Goal: Task Accomplishment & Management: Use online tool/utility

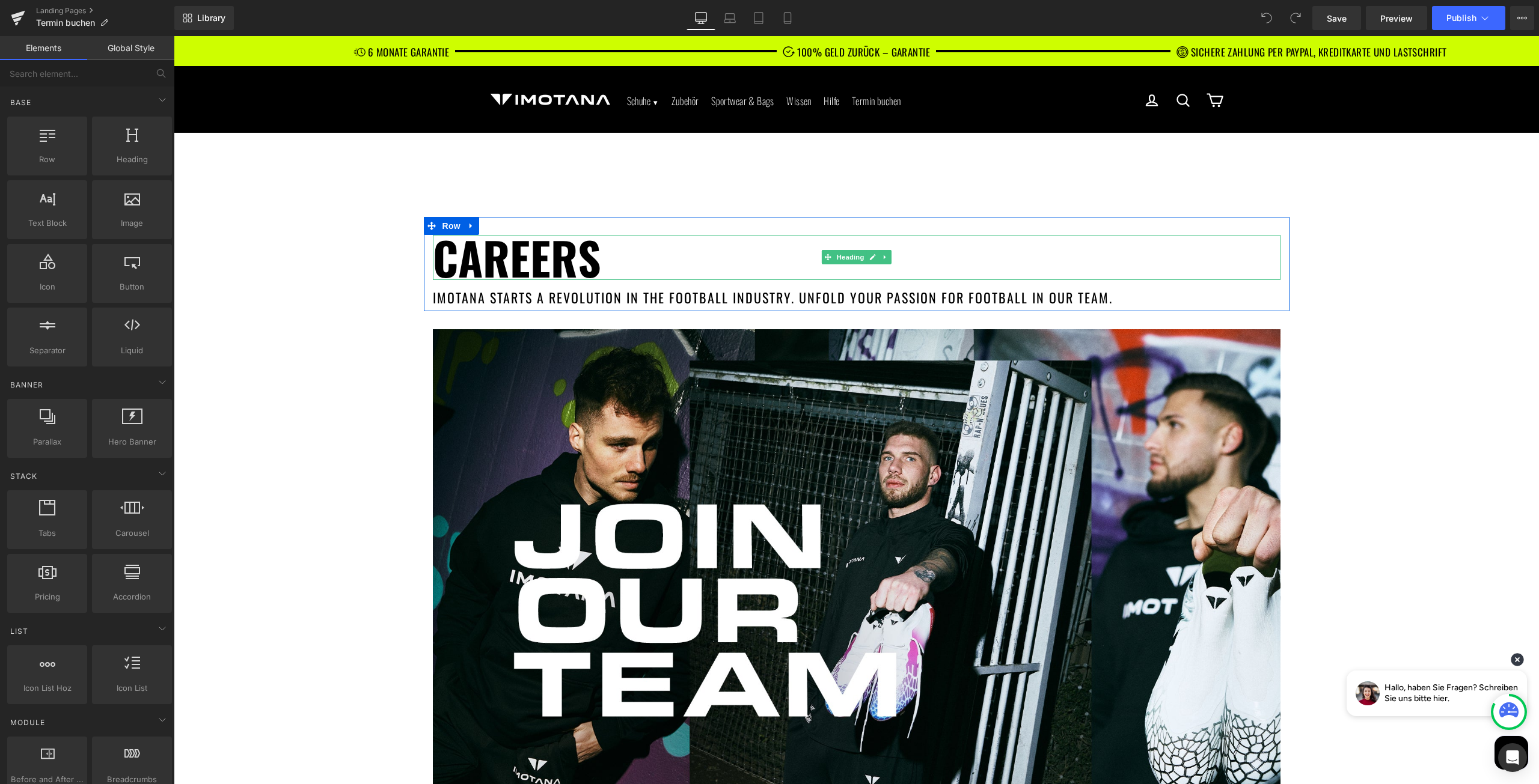
click at [463, 249] on h1 "Careers" at bounding box center [856, 258] width 847 height 45
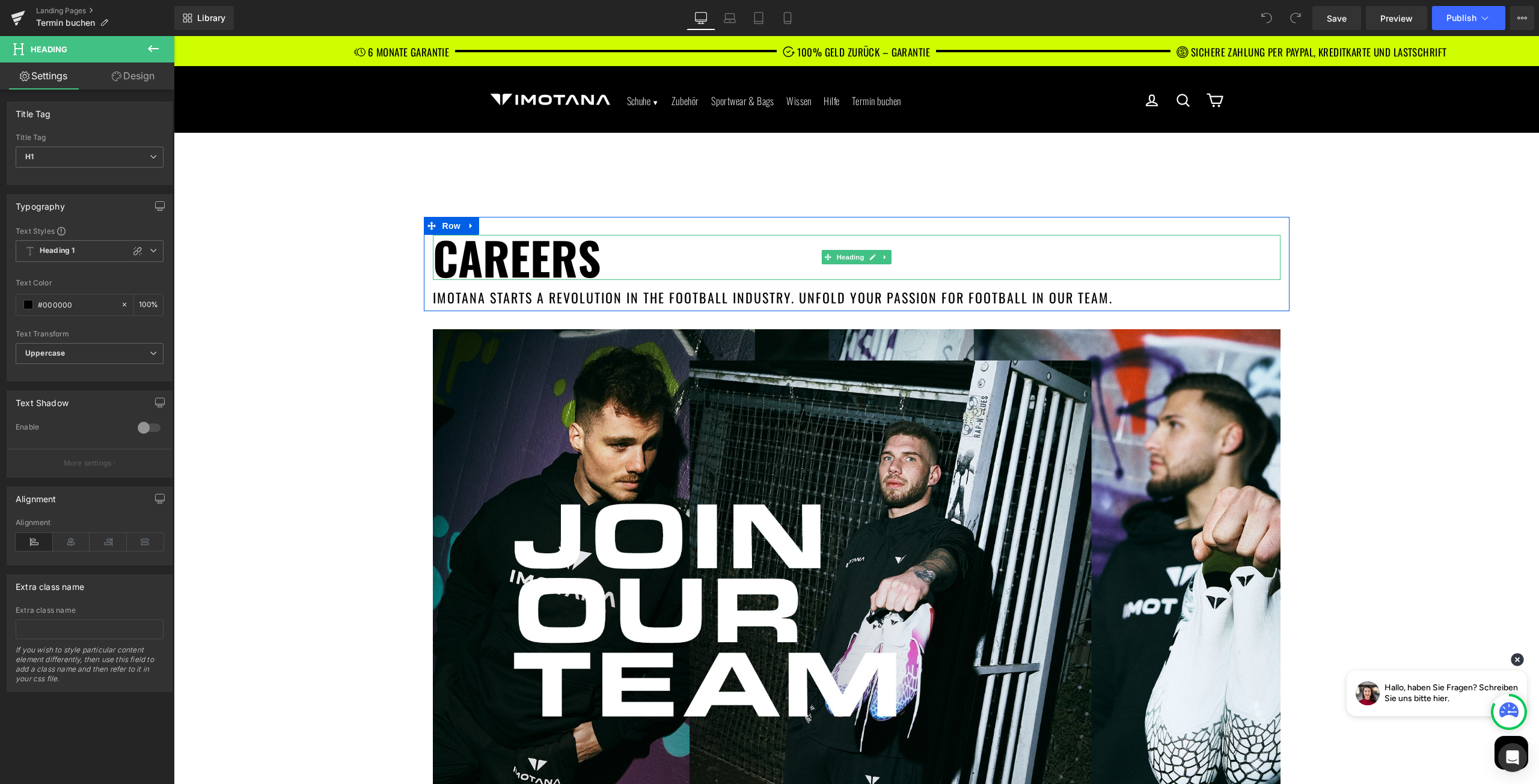
click at [531, 255] on h1 "Careers" at bounding box center [856, 258] width 847 height 45
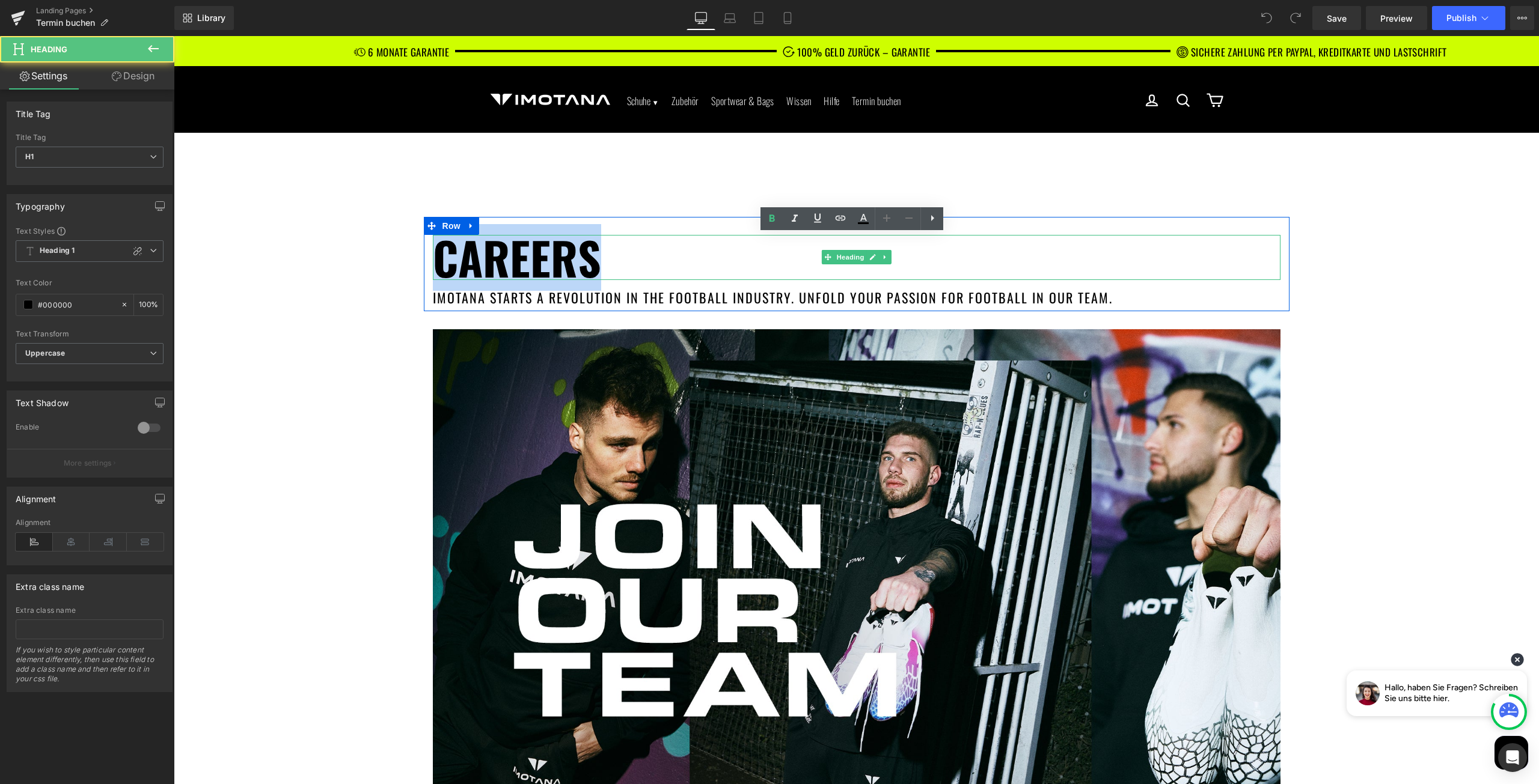
click at [531, 255] on h1 "Careers" at bounding box center [856, 258] width 847 height 45
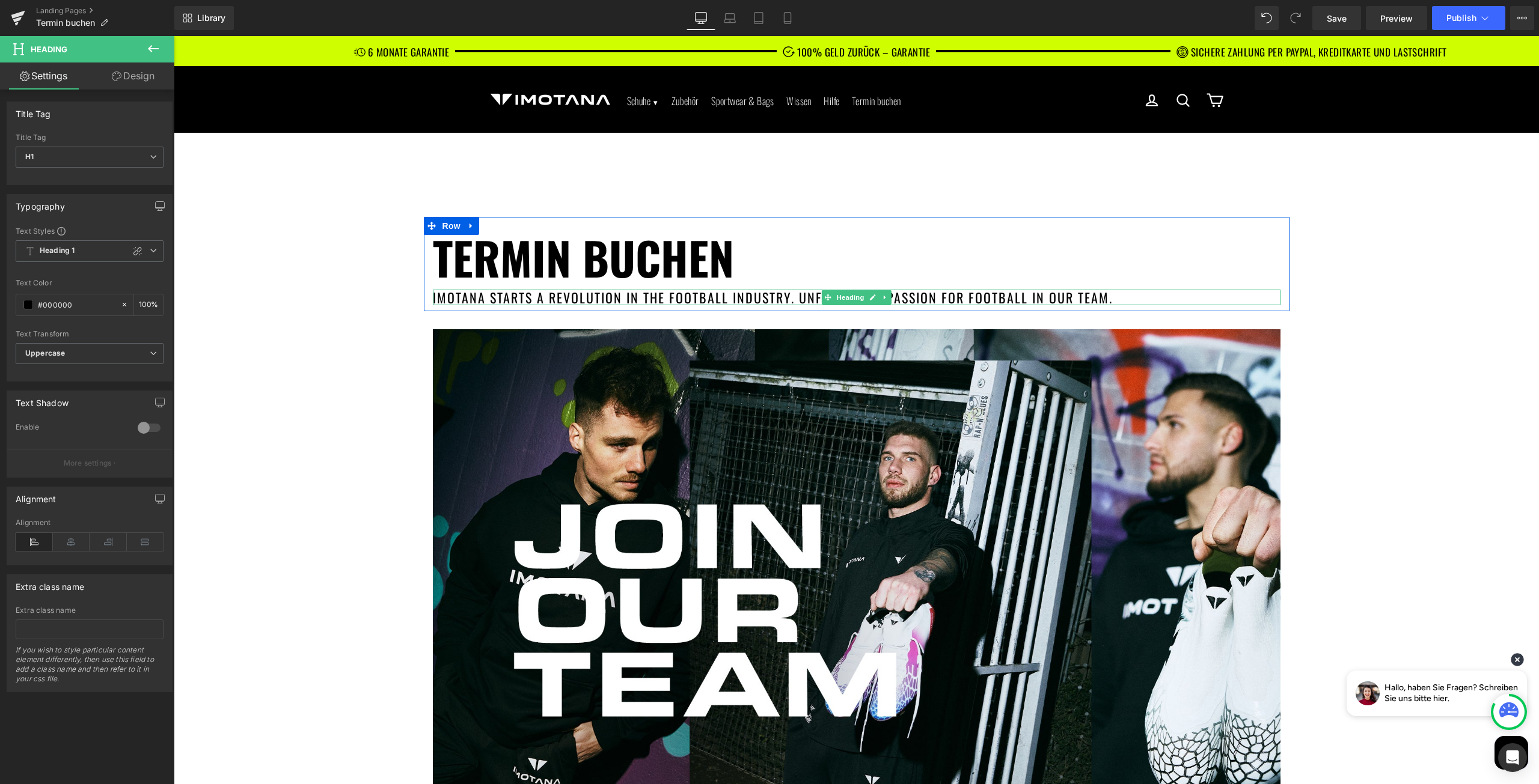
click at [504, 294] on h1 "IMOTANA starts a revolution in the football industry. Unfold your passion for f…" at bounding box center [856, 297] width 847 height 15
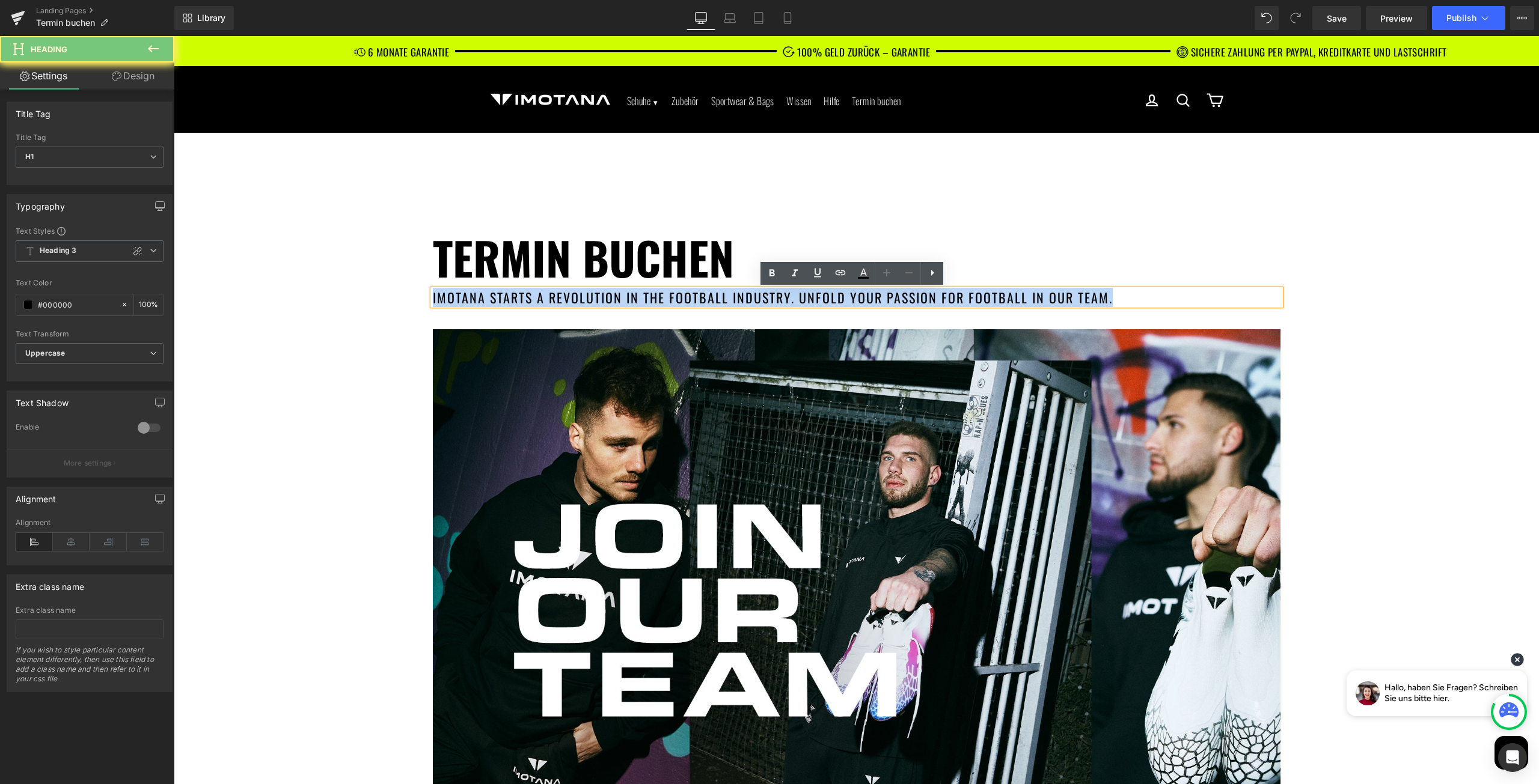
click at [504, 294] on h1 "IMOTANA starts a revolution in the football industry. Unfold your passion for f…" at bounding box center [856, 297] width 847 height 15
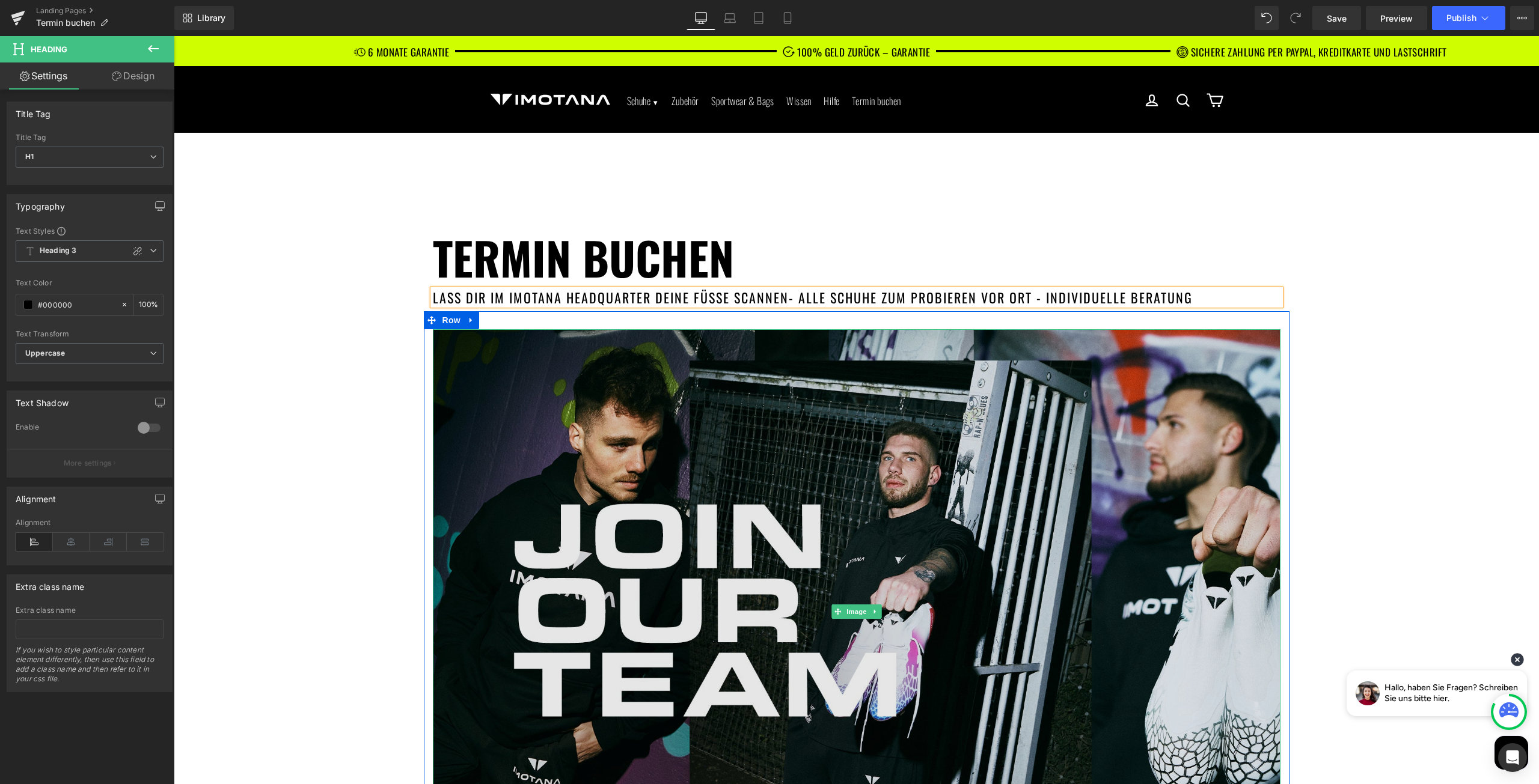
click at [708, 471] on img at bounding box center [856, 612] width 847 height 565
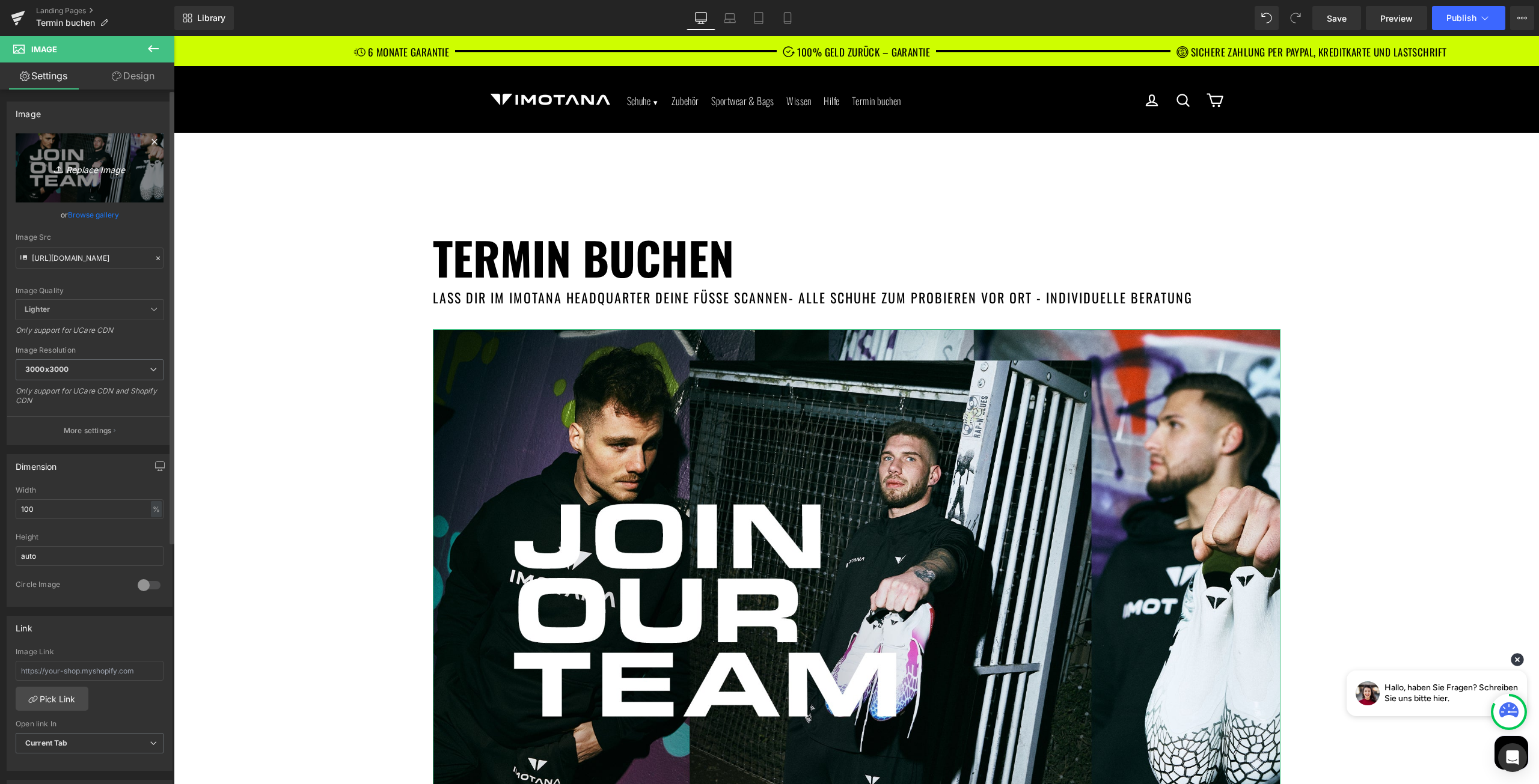
click at [71, 156] on link "Replace Image" at bounding box center [89, 168] width 148 height 69
click at [55, 136] on link "Replace Image" at bounding box center [89, 168] width 148 height 69
type input "C:\fakepath\Homepage Showroom (1).png"
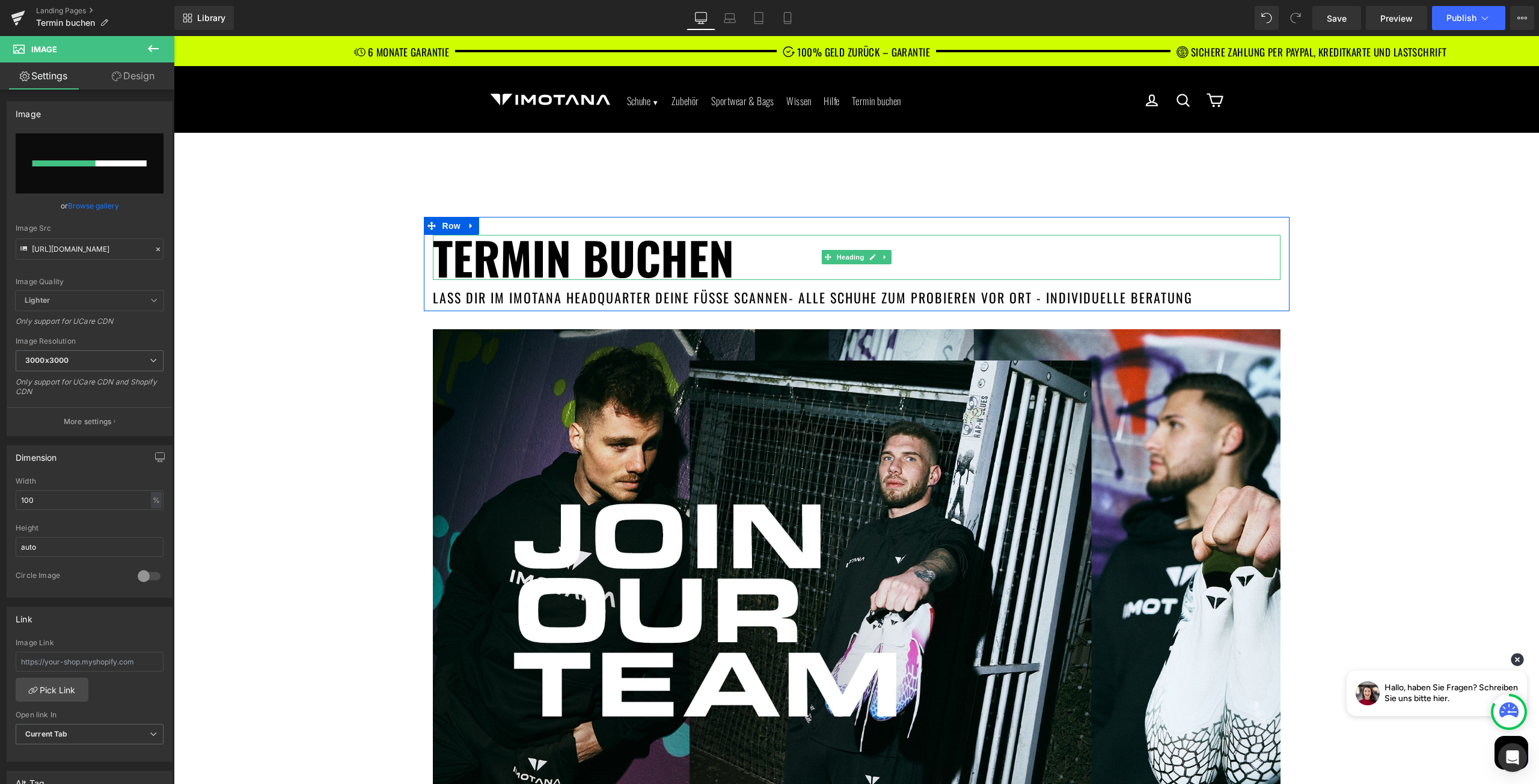
click at [447, 255] on h1 "termin buchen" at bounding box center [856, 258] width 847 height 45
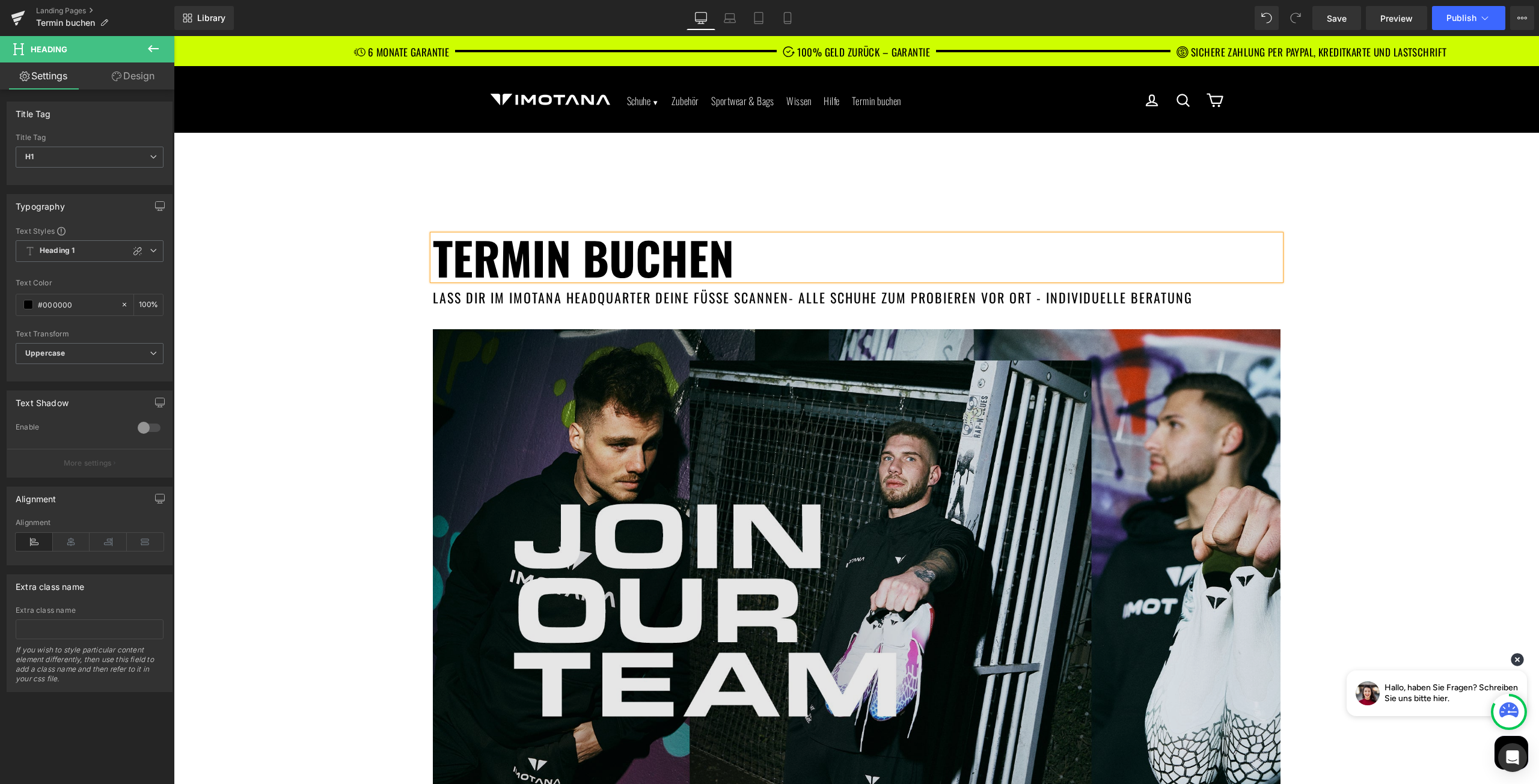
click at [479, 450] on img at bounding box center [856, 612] width 847 height 565
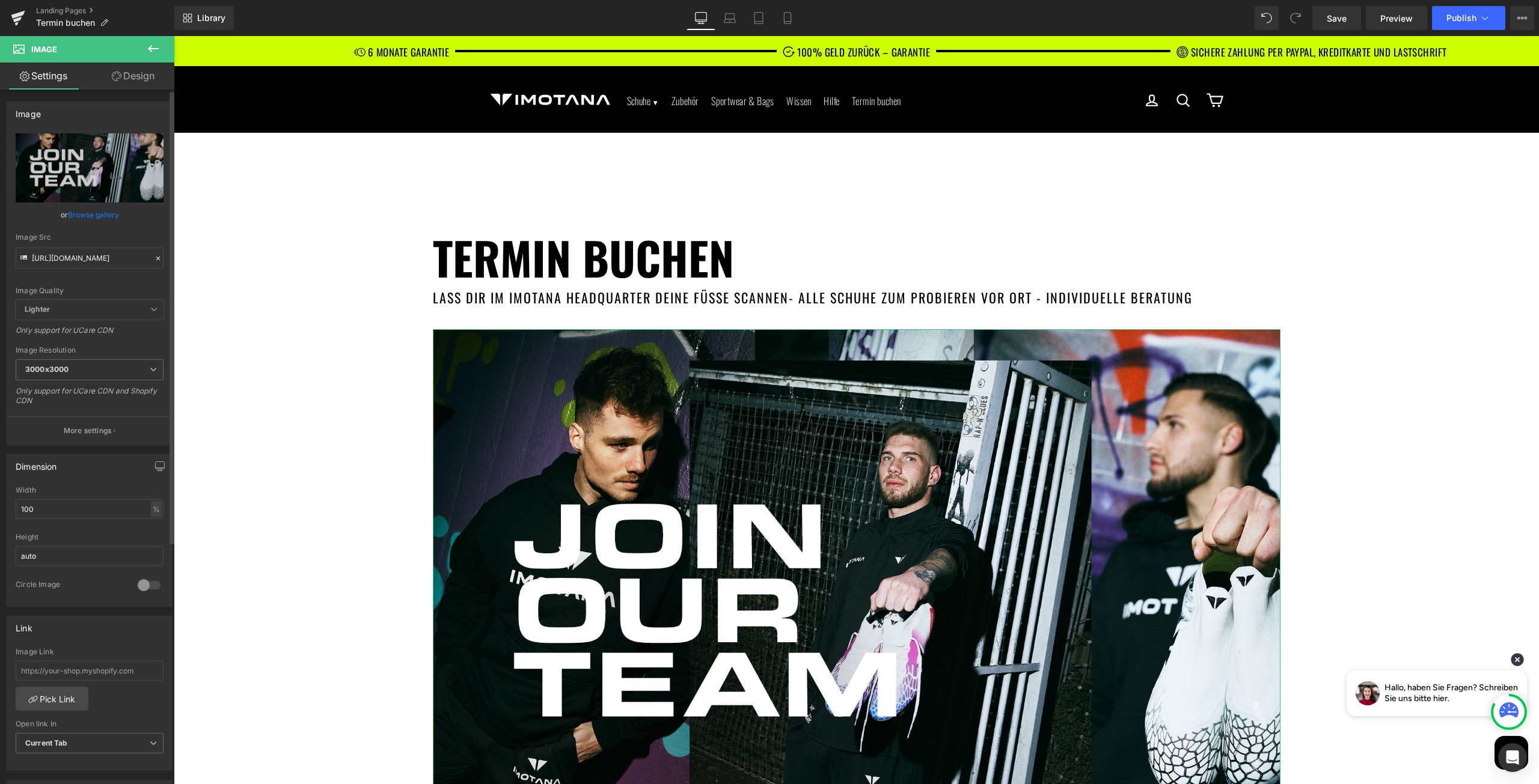
click at [77, 215] on link "Browse gallery" at bounding box center [93, 215] width 51 height 21
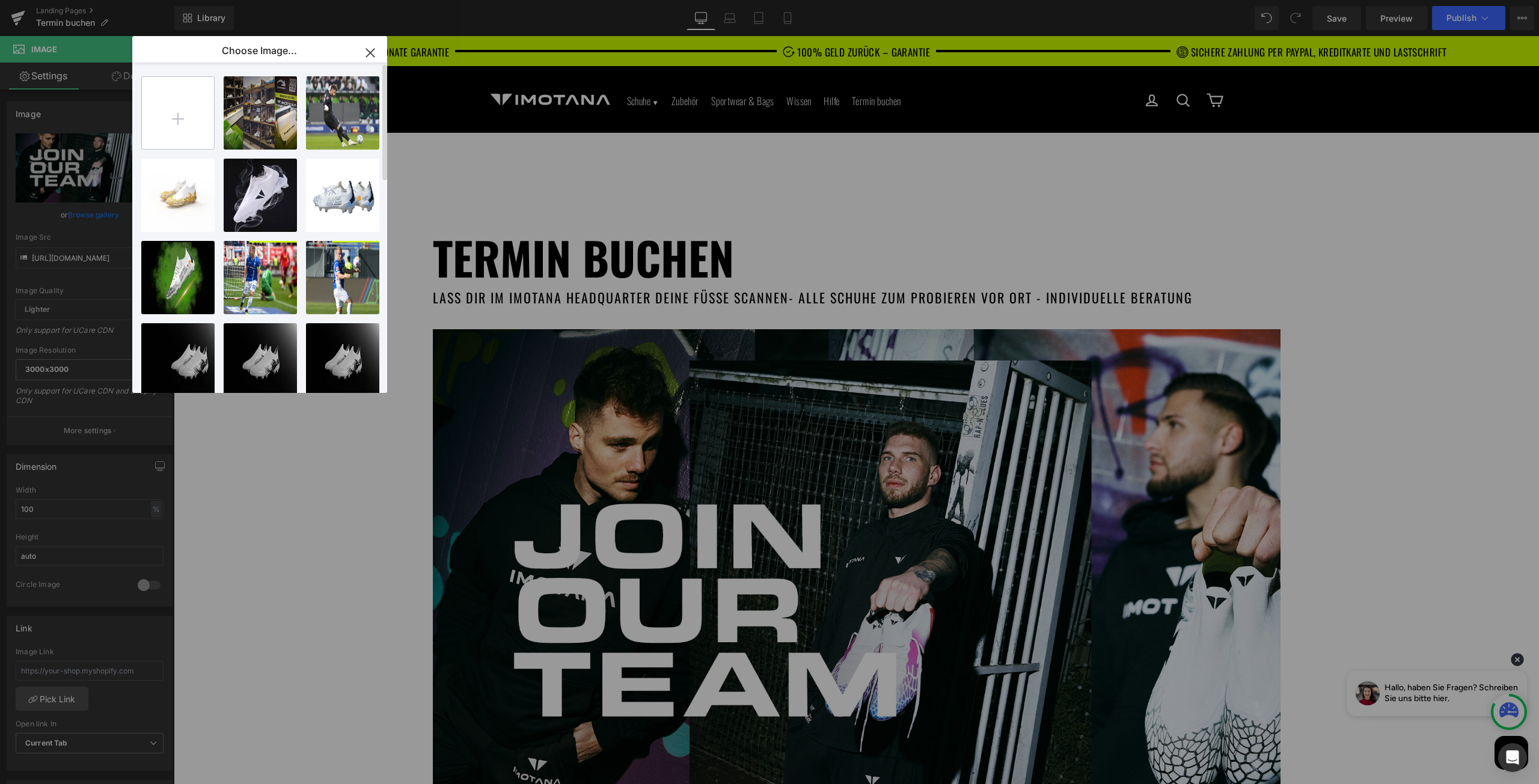
click at [166, 123] on input "file" at bounding box center [177, 113] width 72 height 72
click at [251, 116] on div "Homepag... _1_.png 644.43 KB" at bounding box center [260, 113] width 74 height 74
type input "https://ucarecdn.com/e8811836-52fe-4913-8dd9-9ddebb6ad084/-/format/auto/-/previ…"
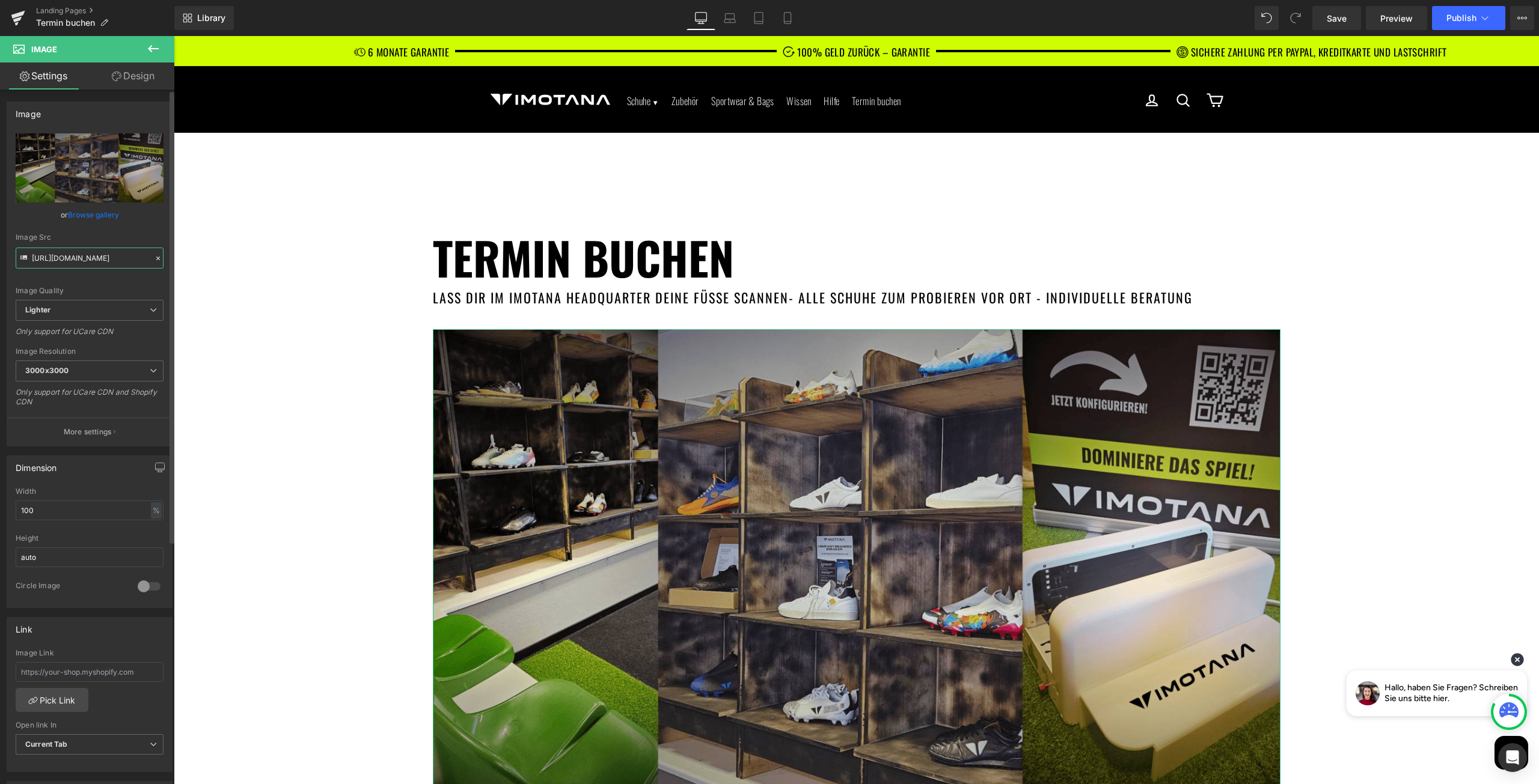
click at [94, 263] on input "https://ucarecdn.com/e8811836-52fe-4913-8dd9-9ddebb6ad084/-/format/auto/-/previ…" at bounding box center [89, 258] width 148 height 21
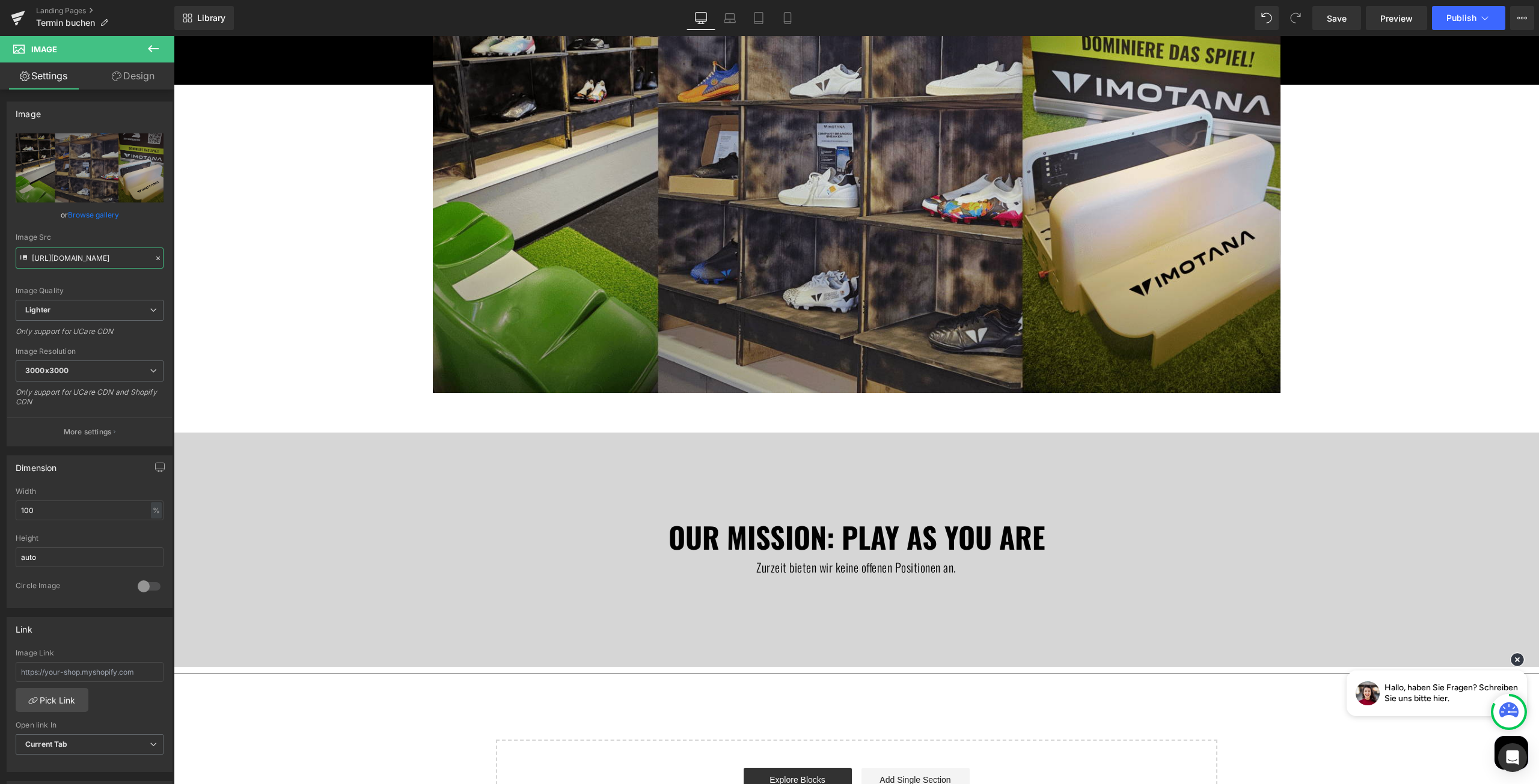
scroll to position [420, 0]
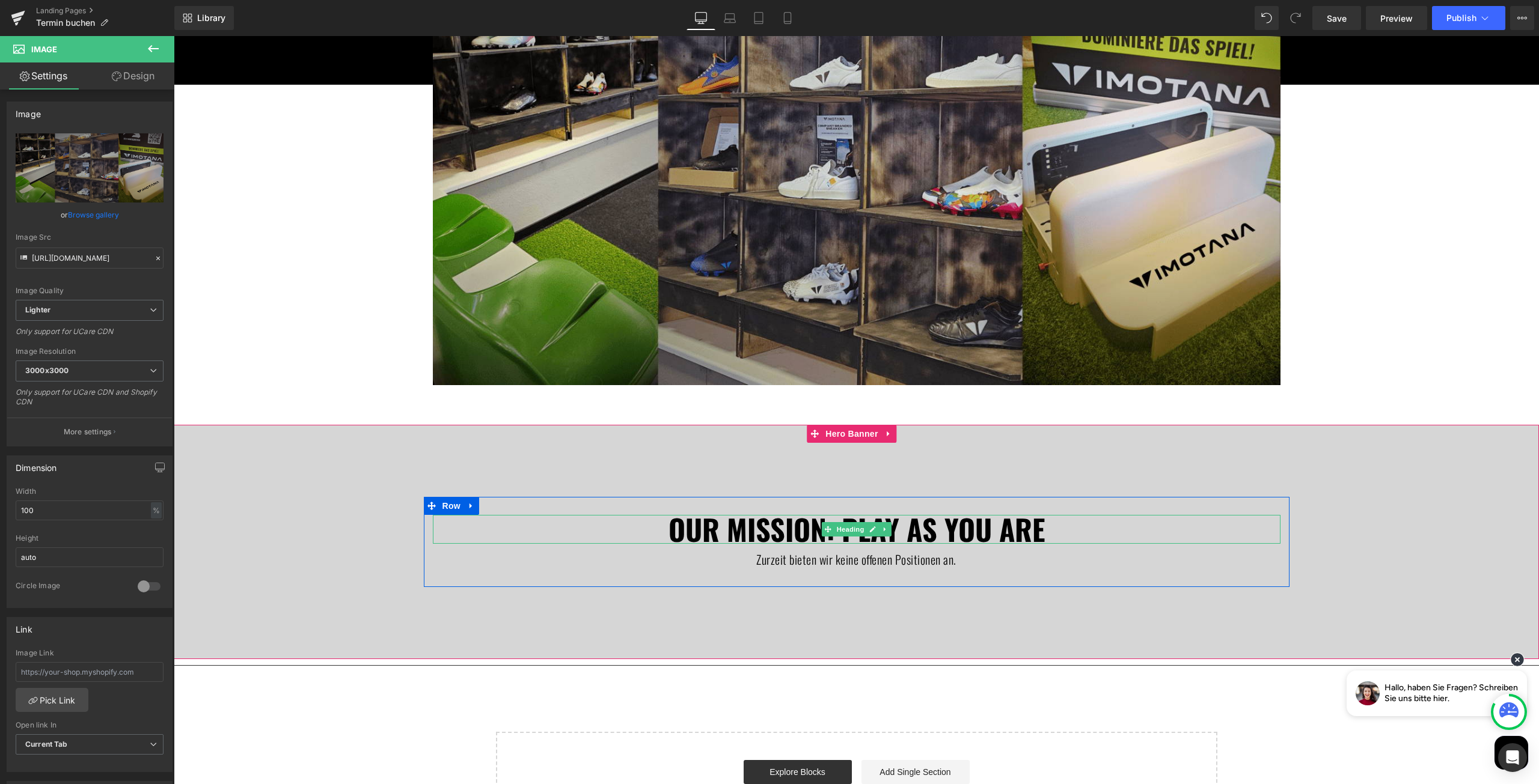
click at [794, 537] on h1 "Our mission: Play as you are" at bounding box center [856, 530] width 847 height 29
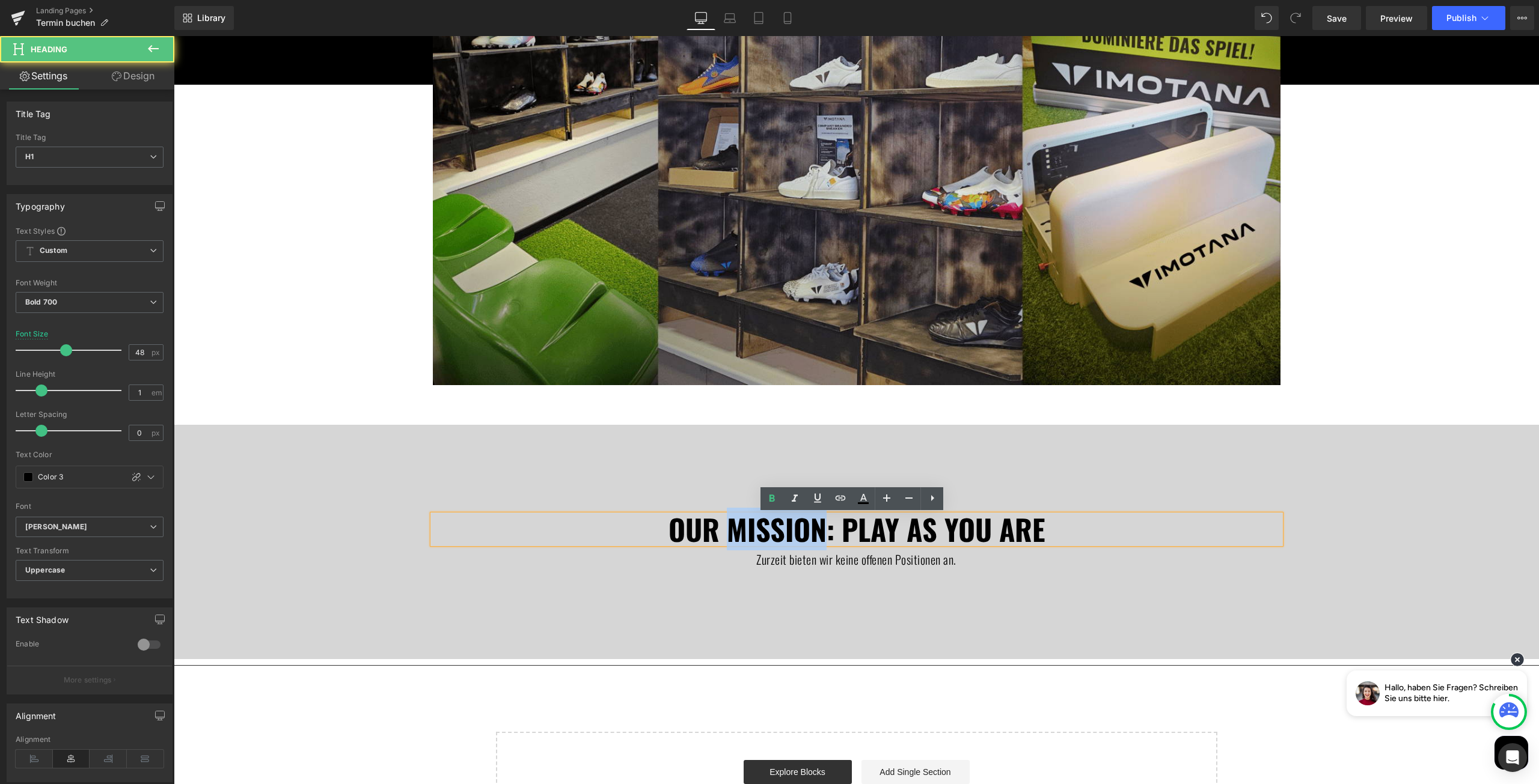
click at [794, 537] on h1 "Our mission: Play as you are" at bounding box center [856, 530] width 847 height 29
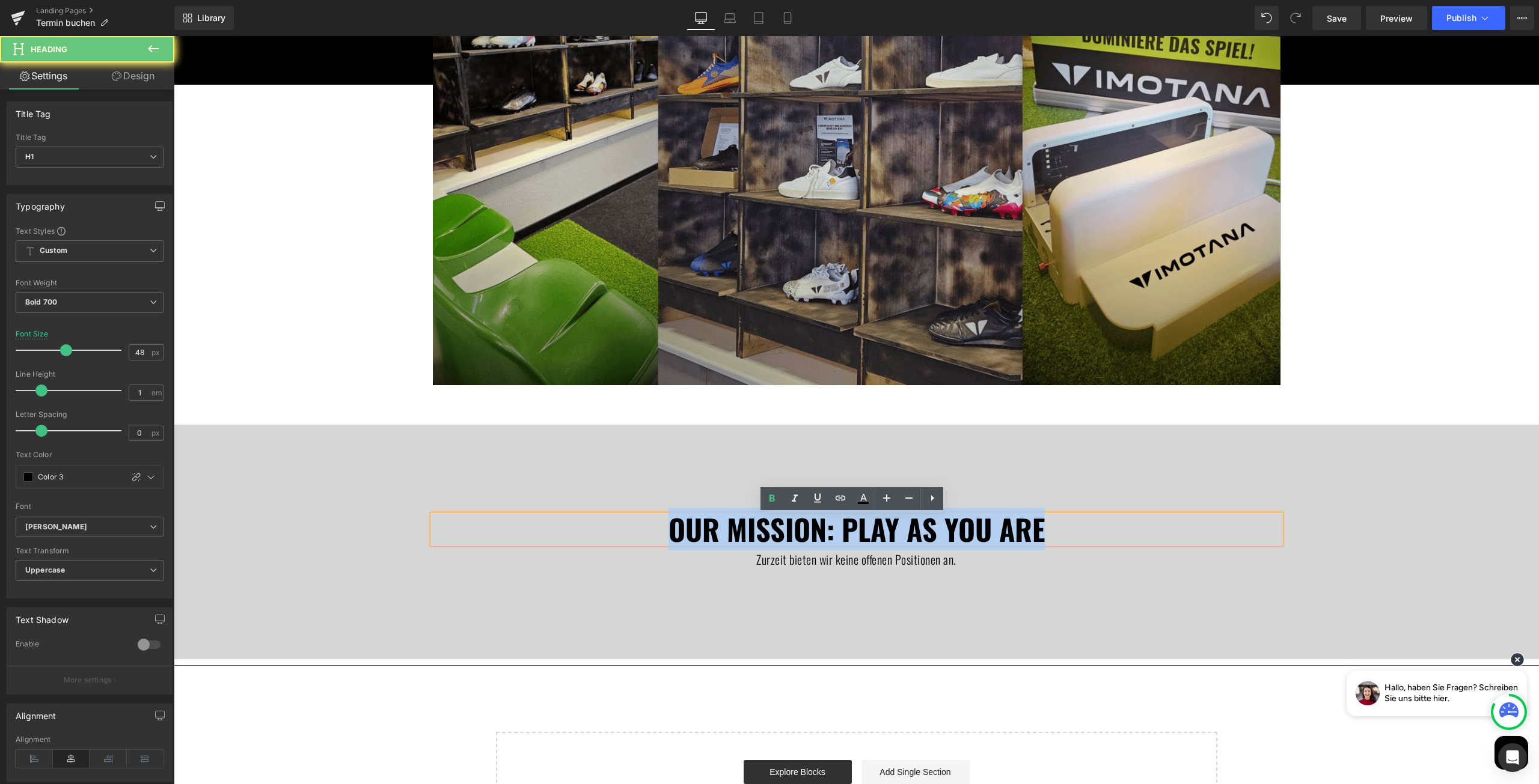
click at [794, 537] on h1 "Our mission: Play as you are" at bounding box center [856, 530] width 847 height 29
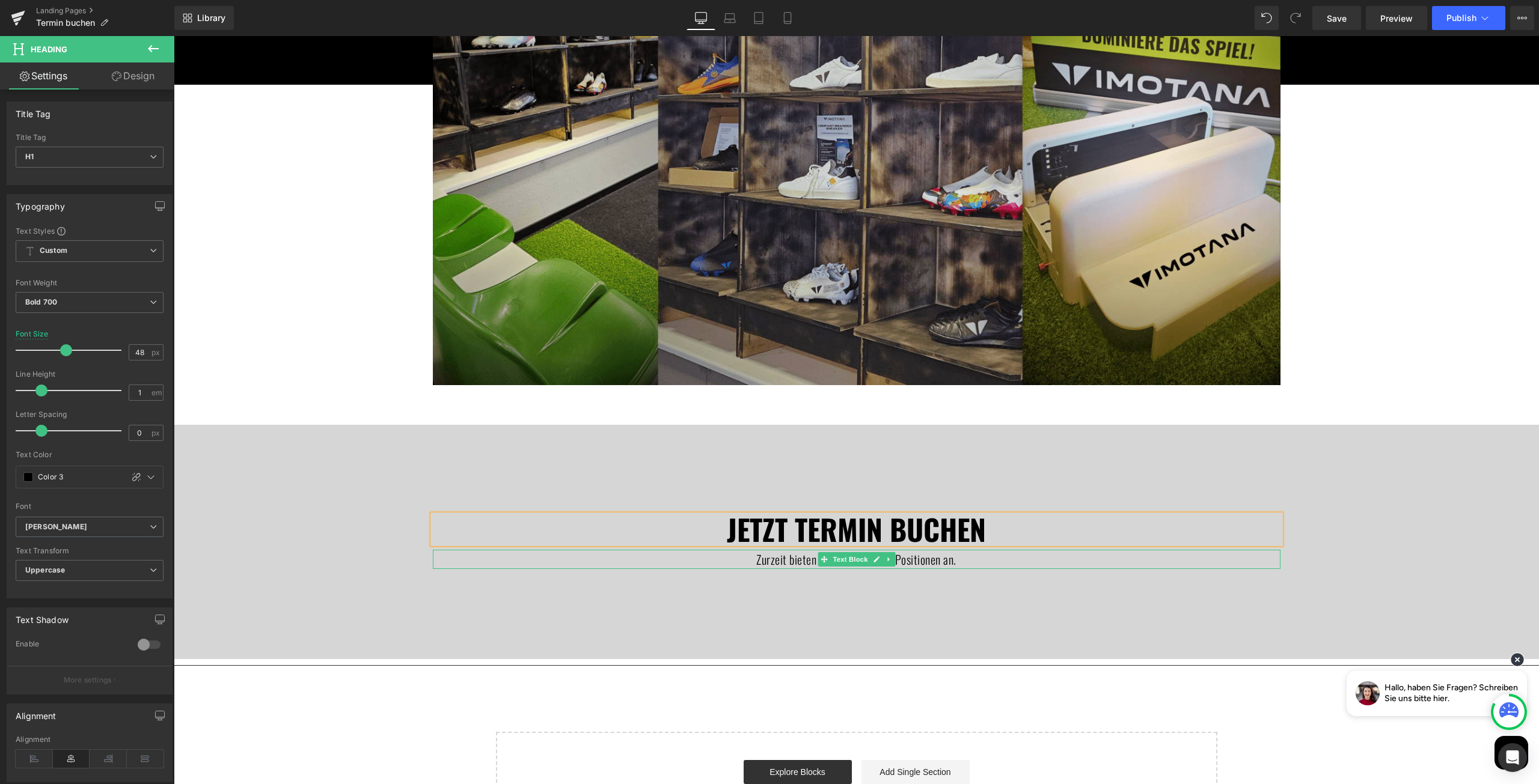
click at [919, 563] on p "Zurzeit bieten wir keine offenen Positionen an." at bounding box center [856, 560] width 847 height 19
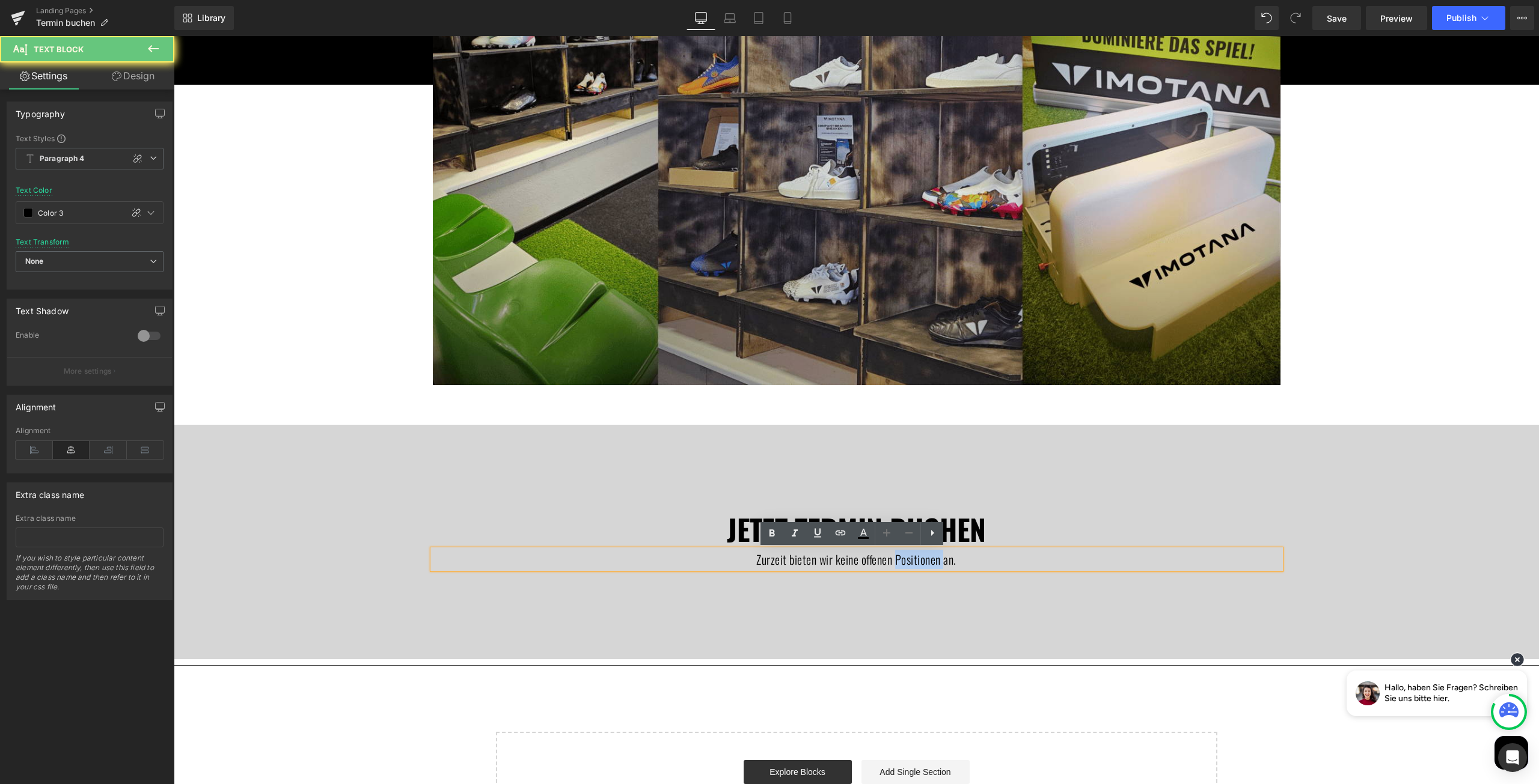
click at [919, 563] on p "Zurzeit bieten wir keine offenen Positionen an." at bounding box center [856, 560] width 847 height 19
click at [919, 563] on p "Zurzeit bieten wir keine offenen Positionen an." at bounding box center [856, 560] width 847 height 19
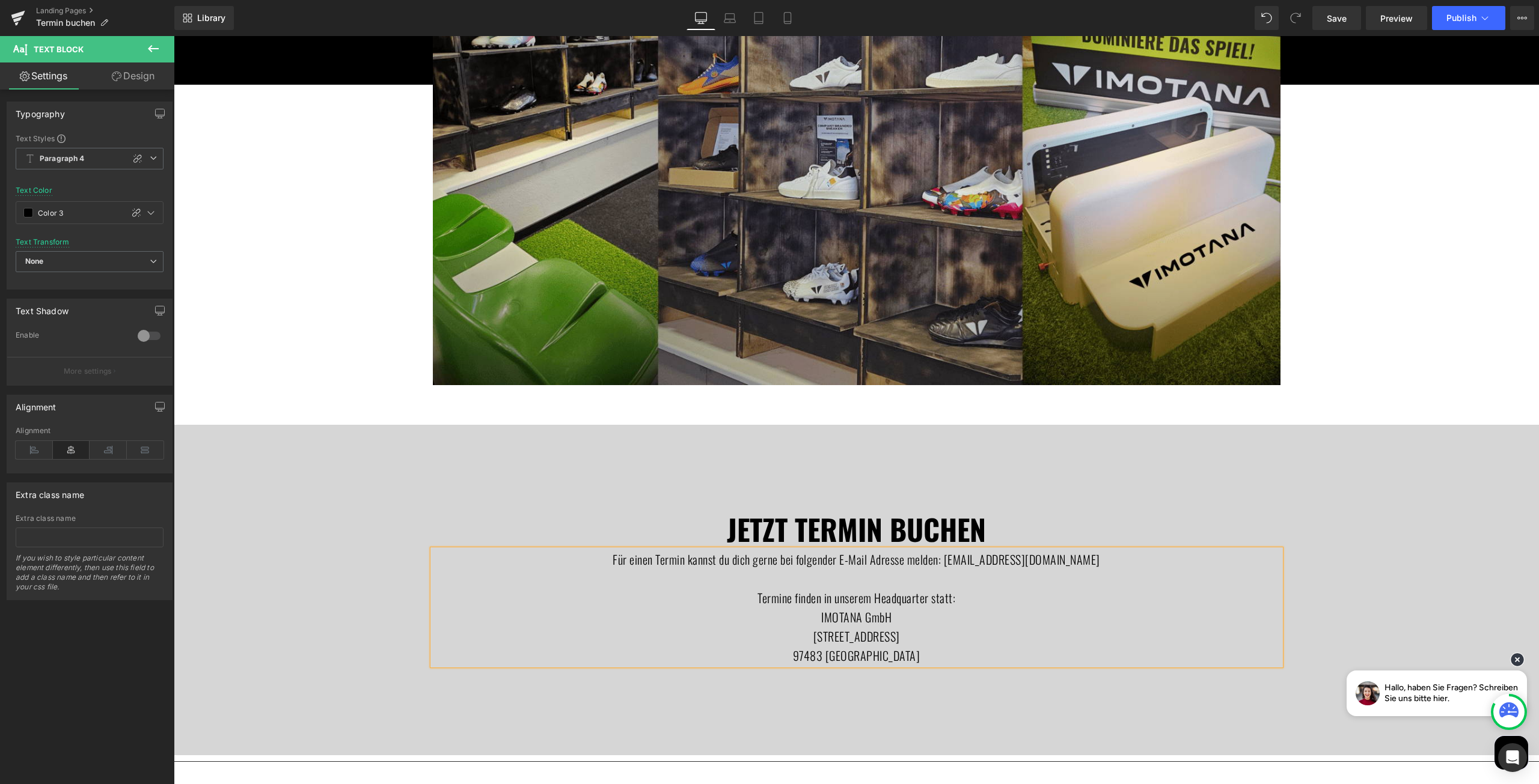
click at [882, 557] on p "Für einen Termin kannst du dich gerne bei folgender E-Mail Adresse melden: vere…" at bounding box center [856, 560] width 847 height 19
click at [173, 36] on lt-span "E-Mail-Adresse" at bounding box center [173, 36] width 0 height 0
drag, startPoint x: 951, startPoint y: 559, endPoint x: 1086, endPoint y: 563, distance: 135.1
click at [1086, 563] on p "Für einen Termin kannst du dich gerne bei folgender E-Mail-Adresse melden: vere…" at bounding box center [856, 560] width 847 height 19
click at [840, 529] on icon at bounding box center [841, 533] width 15 height 15
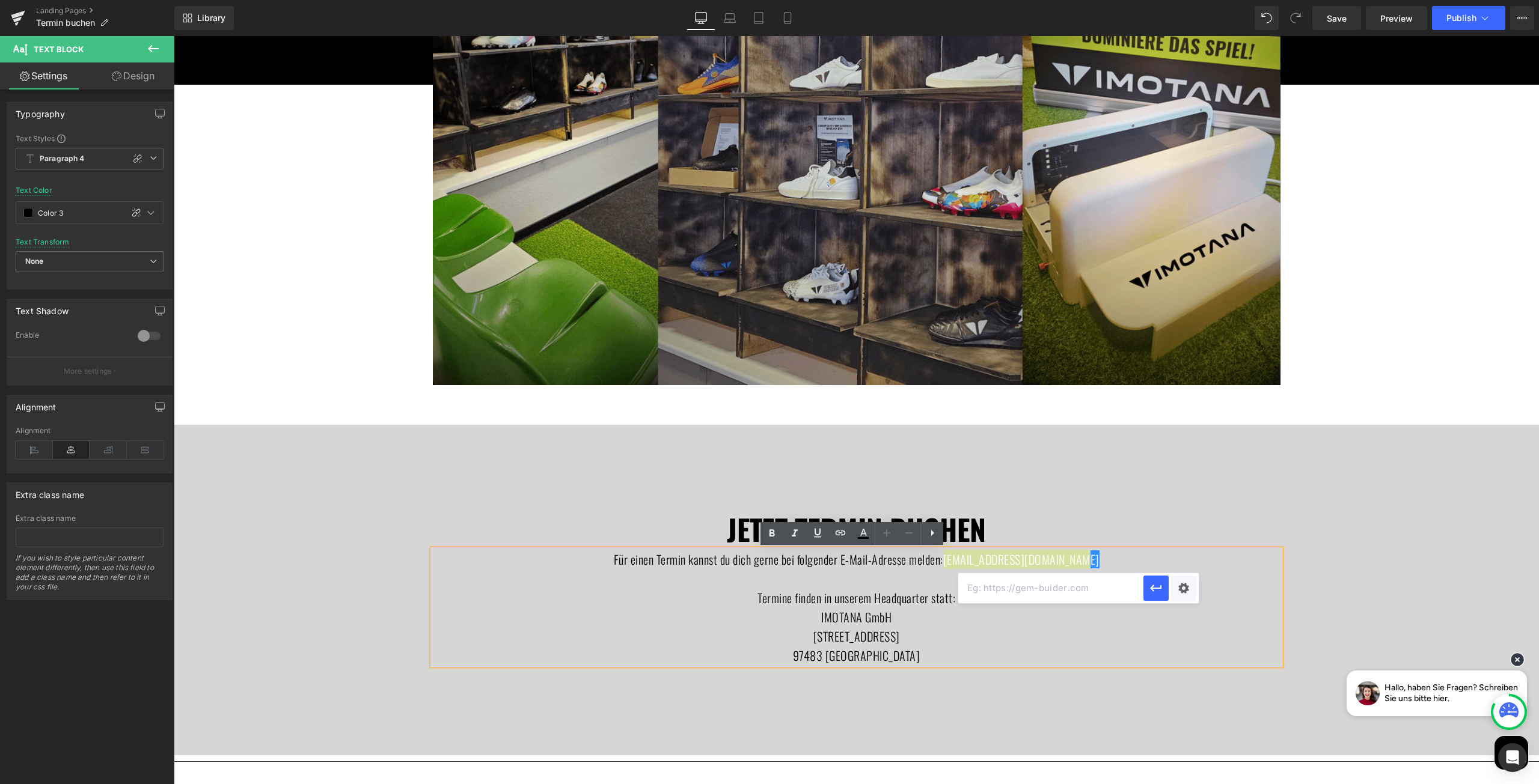
click at [1008, 587] on input "text" at bounding box center [1051, 588] width 185 height 30
type input "mailto:verena.hofmann@imotana.com"
click at [1155, 589] on icon "button" at bounding box center [1156, 589] width 11 height 7
click at [905, 588] on p at bounding box center [856, 579] width 847 height 19
click at [1349, 387] on div "termin buchen Heading lass dir im imotana headquarter deine füße scannen- alle …" at bounding box center [855, 320] width 1365 height 1215
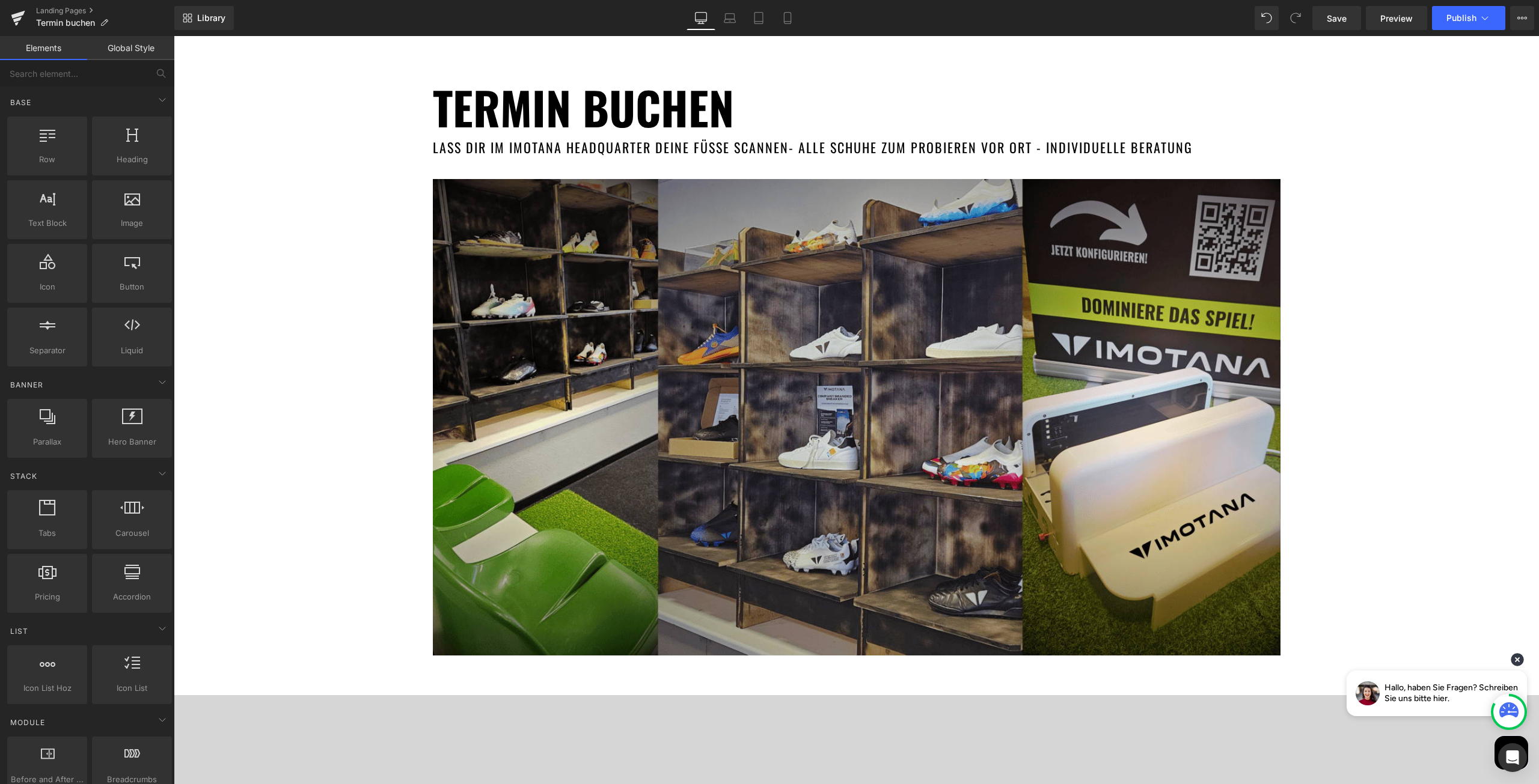
scroll to position [120, 0]
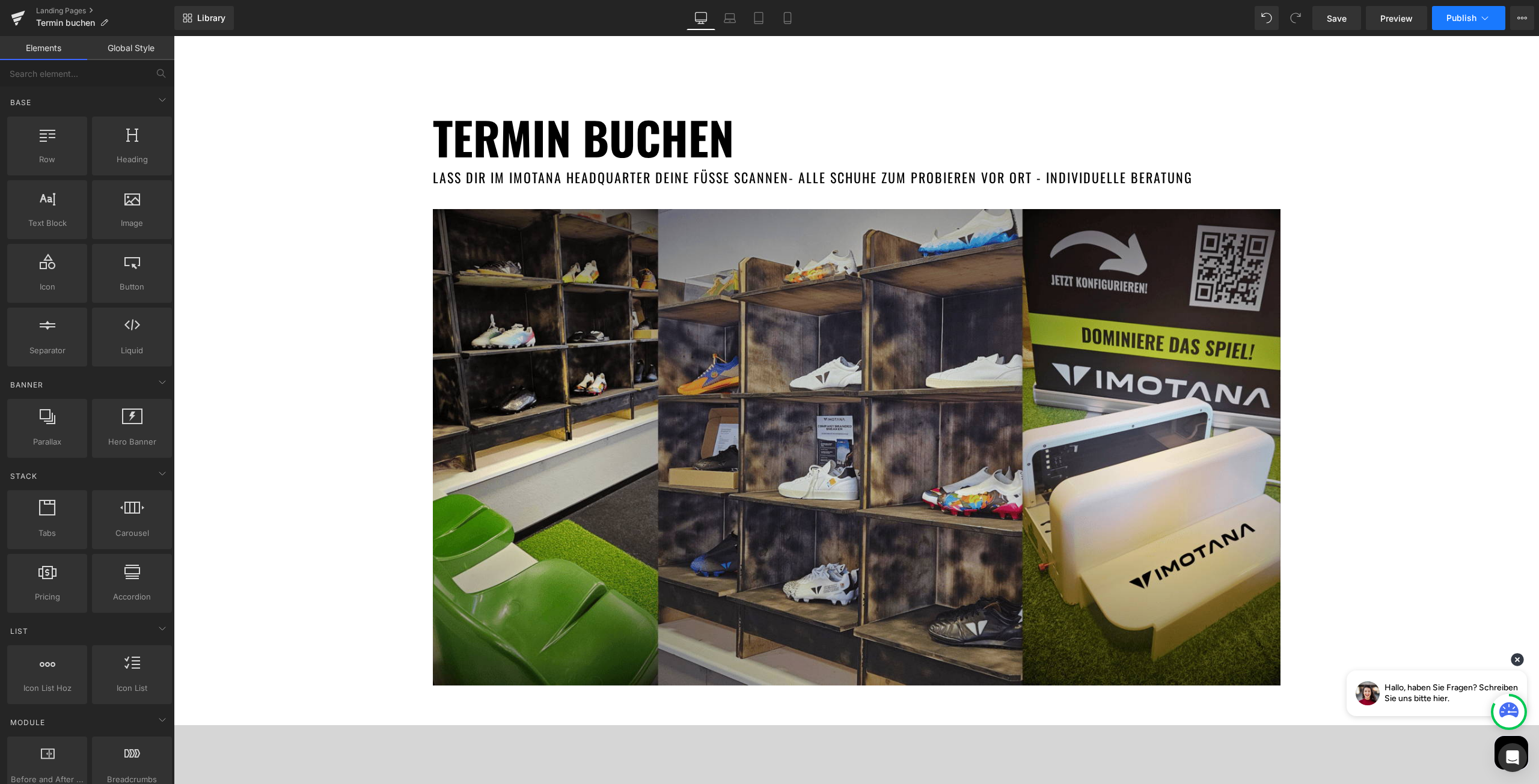
click at [1469, 11] on button "Publish" at bounding box center [1469, 18] width 74 height 24
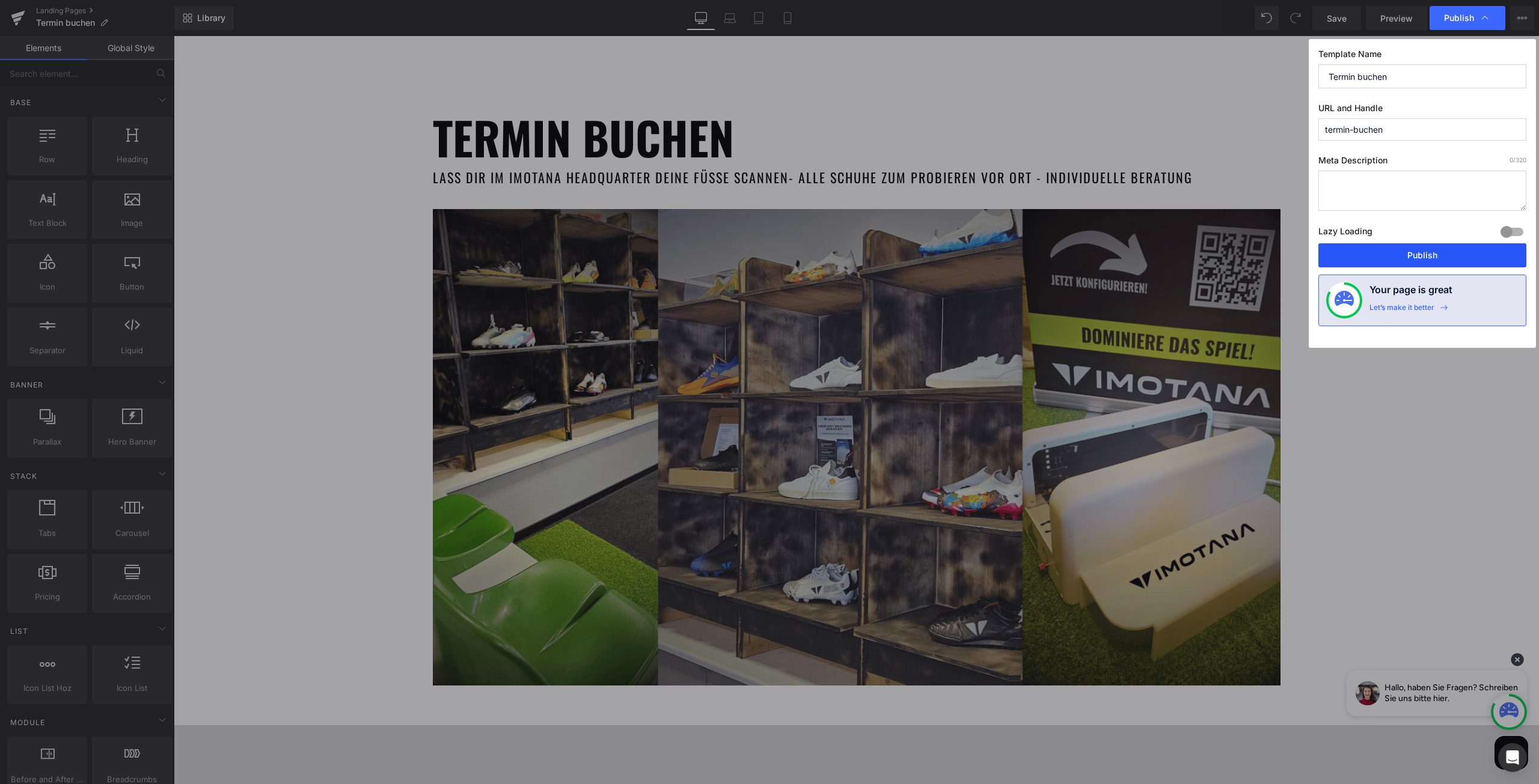
click at [1441, 248] on button "Publish" at bounding box center [1422, 256] width 208 height 24
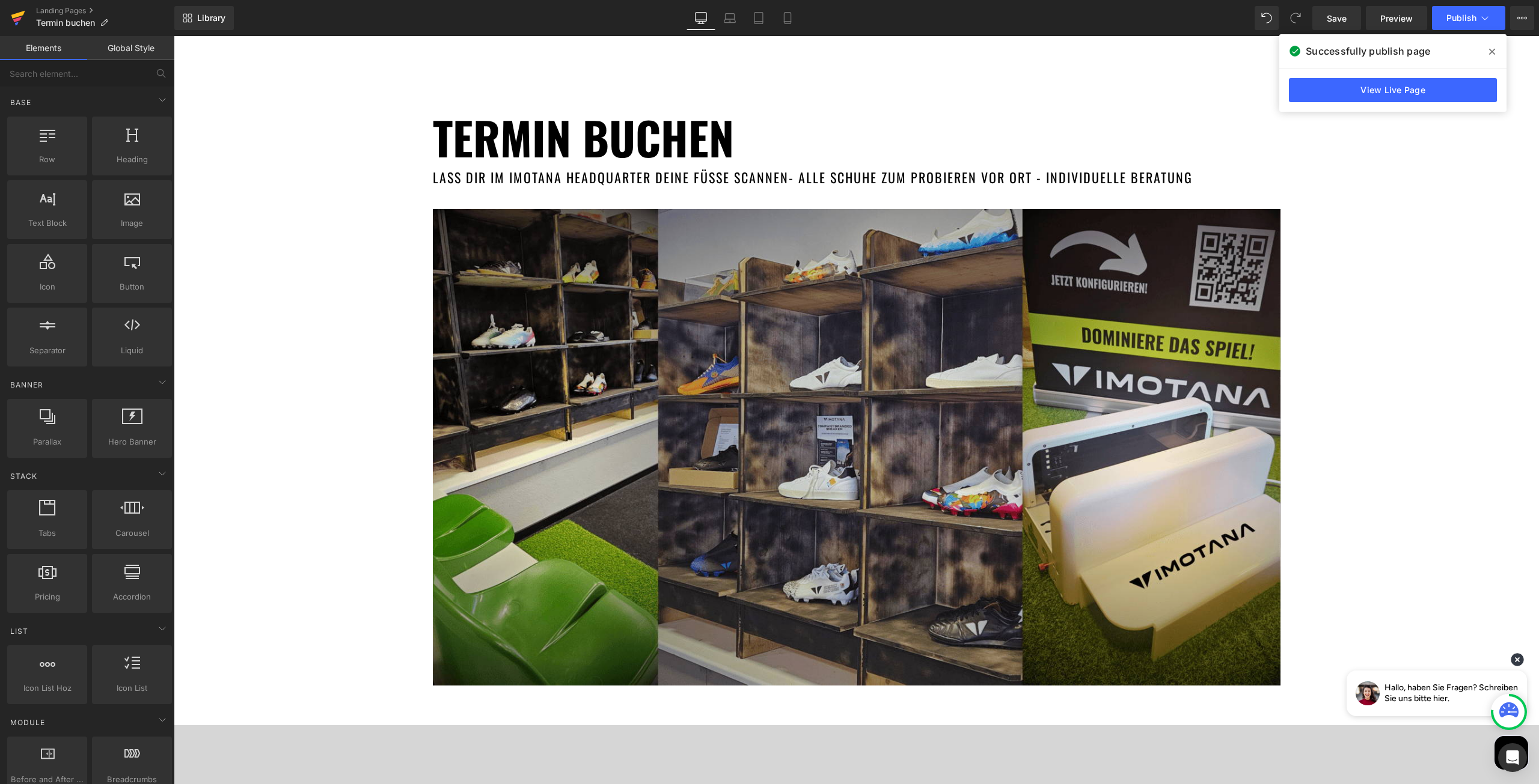
click at [29, 13] on link at bounding box center [18, 18] width 36 height 36
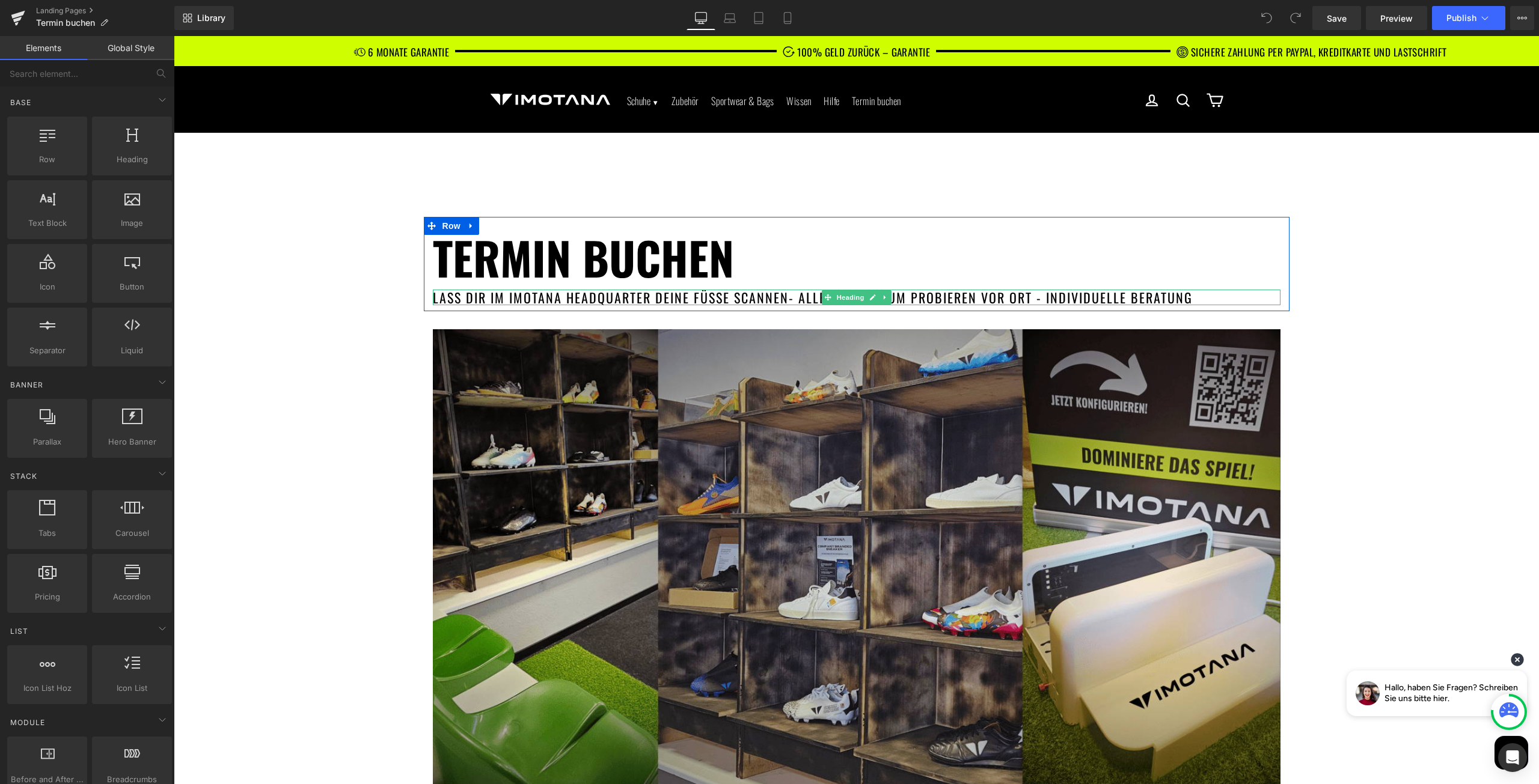
click at [782, 297] on h1 "lass dir im imotana headquarter deine füße scannen- alle schuhe zum probieren v…" at bounding box center [856, 297] width 847 height 15
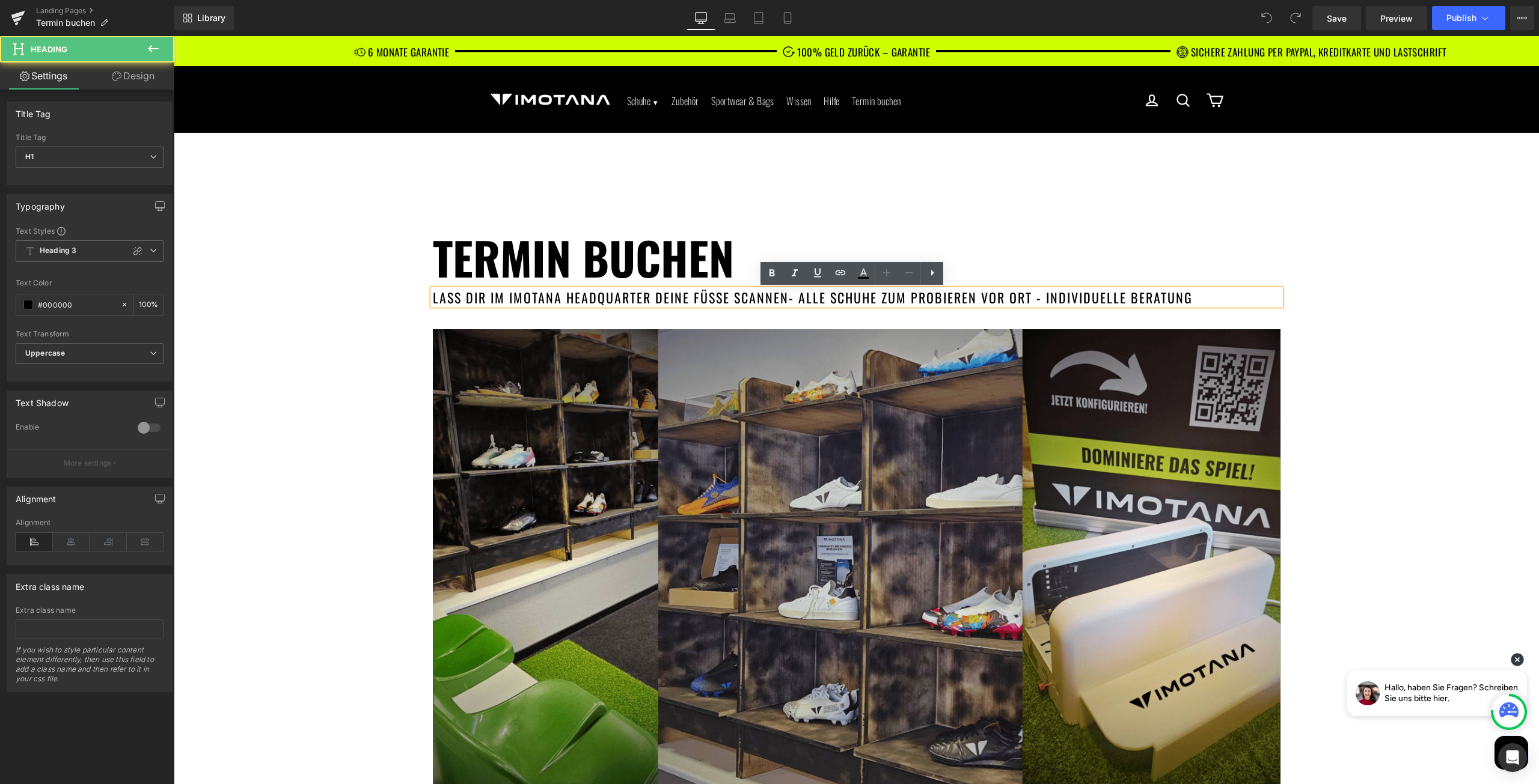
click at [782, 297] on h1 "lass dir im imotana headquarter deine füße scannen- alle schuhe zum probieren v…" at bounding box center [856, 297] width 847 height 15
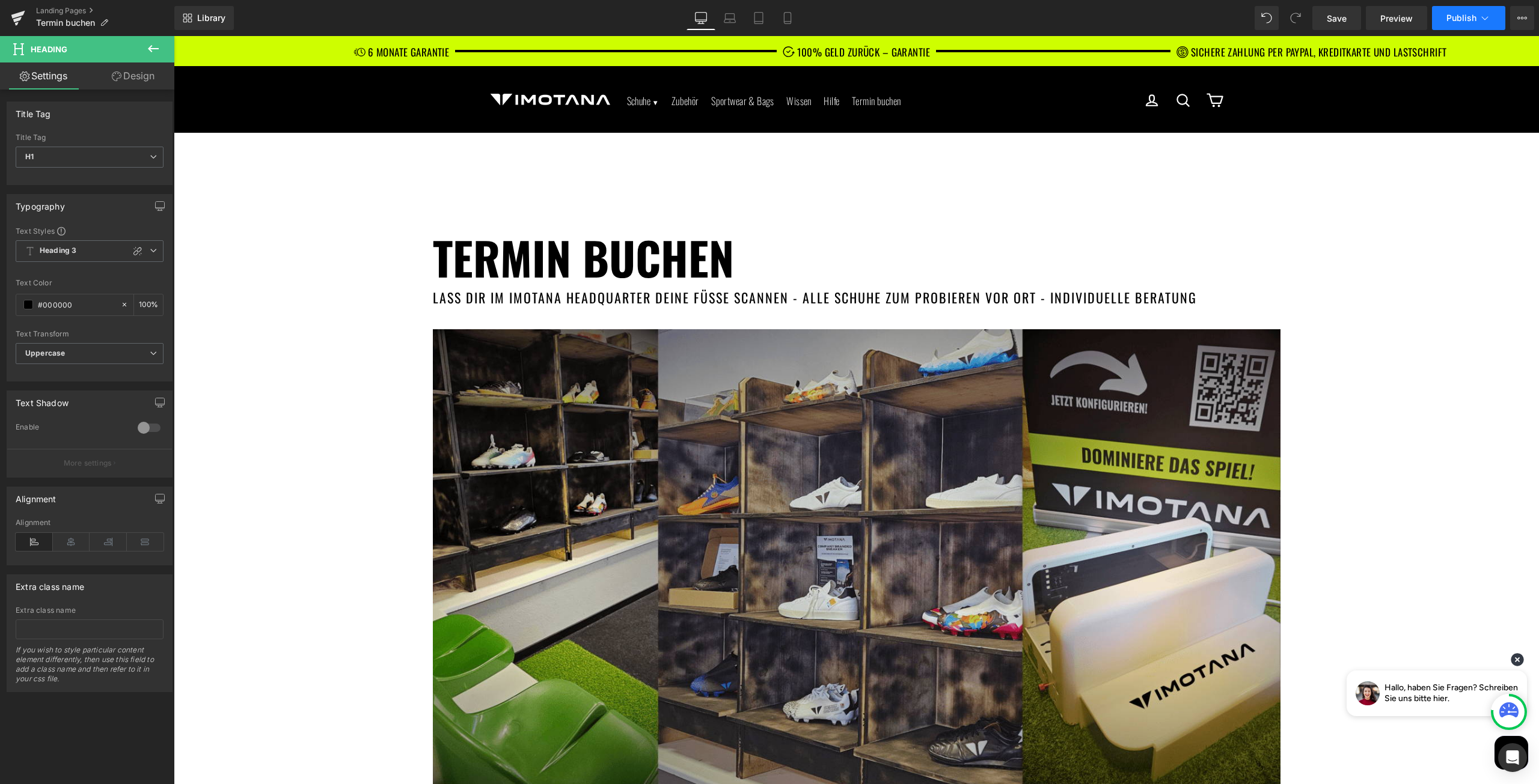
click at [1469, 22] on span "Publish" at bounding box center [1460, 18] width 30 height 10
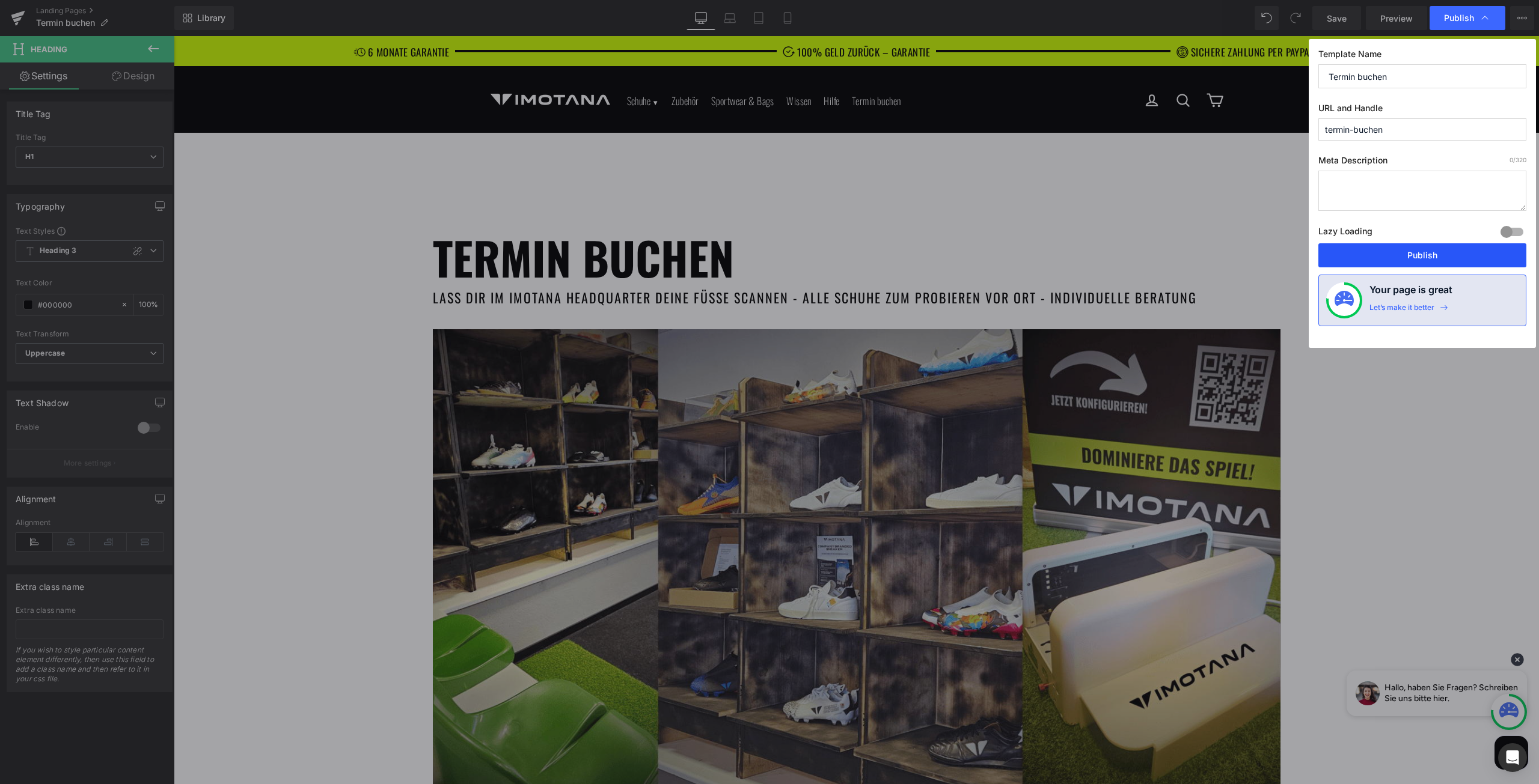
drag, startPoint x: 1371, startPoint y: 262, endPoint x: 1183, endPoint y: 229, distance: 190.9
click at [1371, 262] on button "Publish" at bounding box center [1422, 256] width 208 height 24
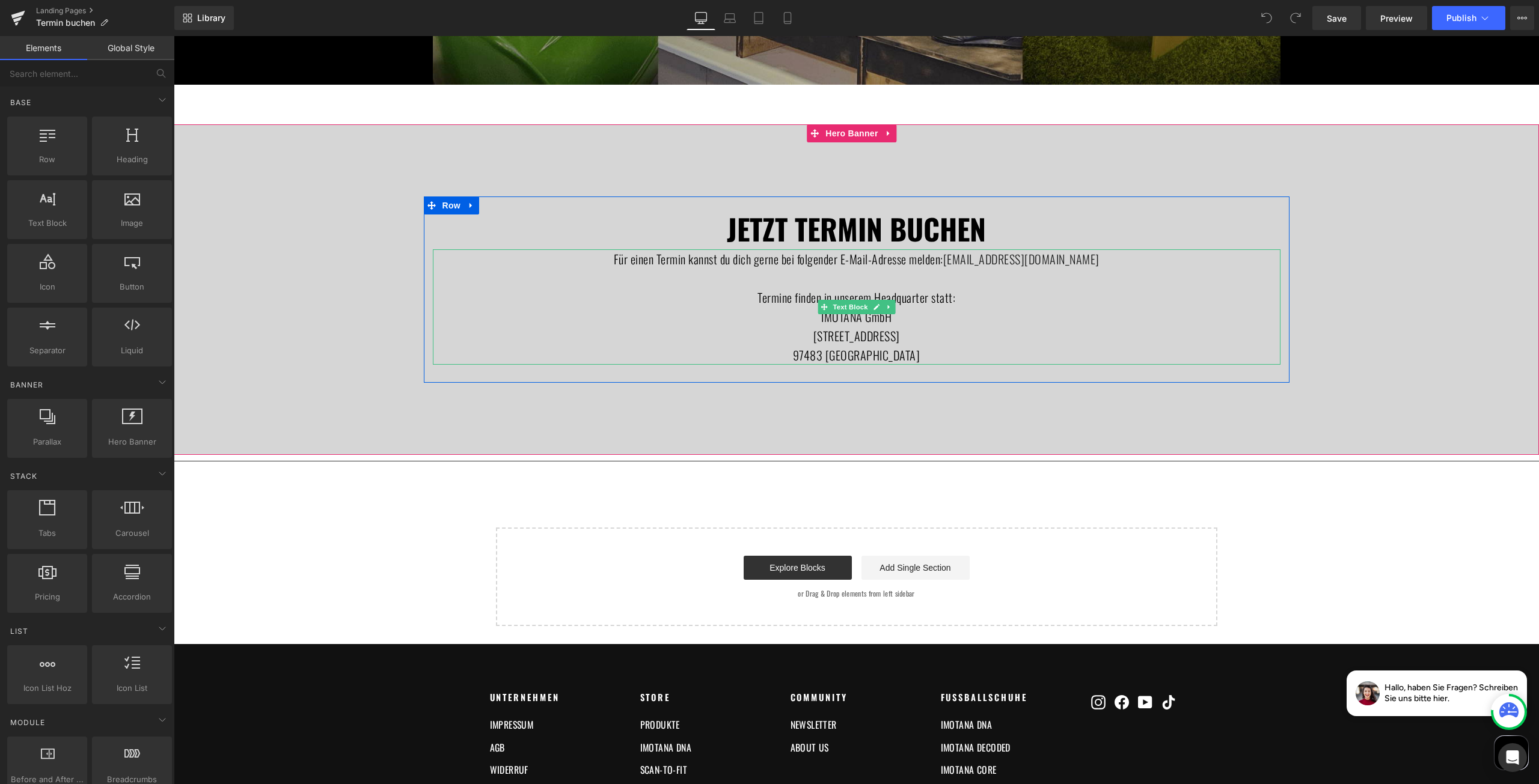
click at [920, 262] on p "Für einen Termin kannst du dich gerne bei folgender E-Mail-Adresse melden: vere…" at bounding box center [856, 259] width 847 height 19
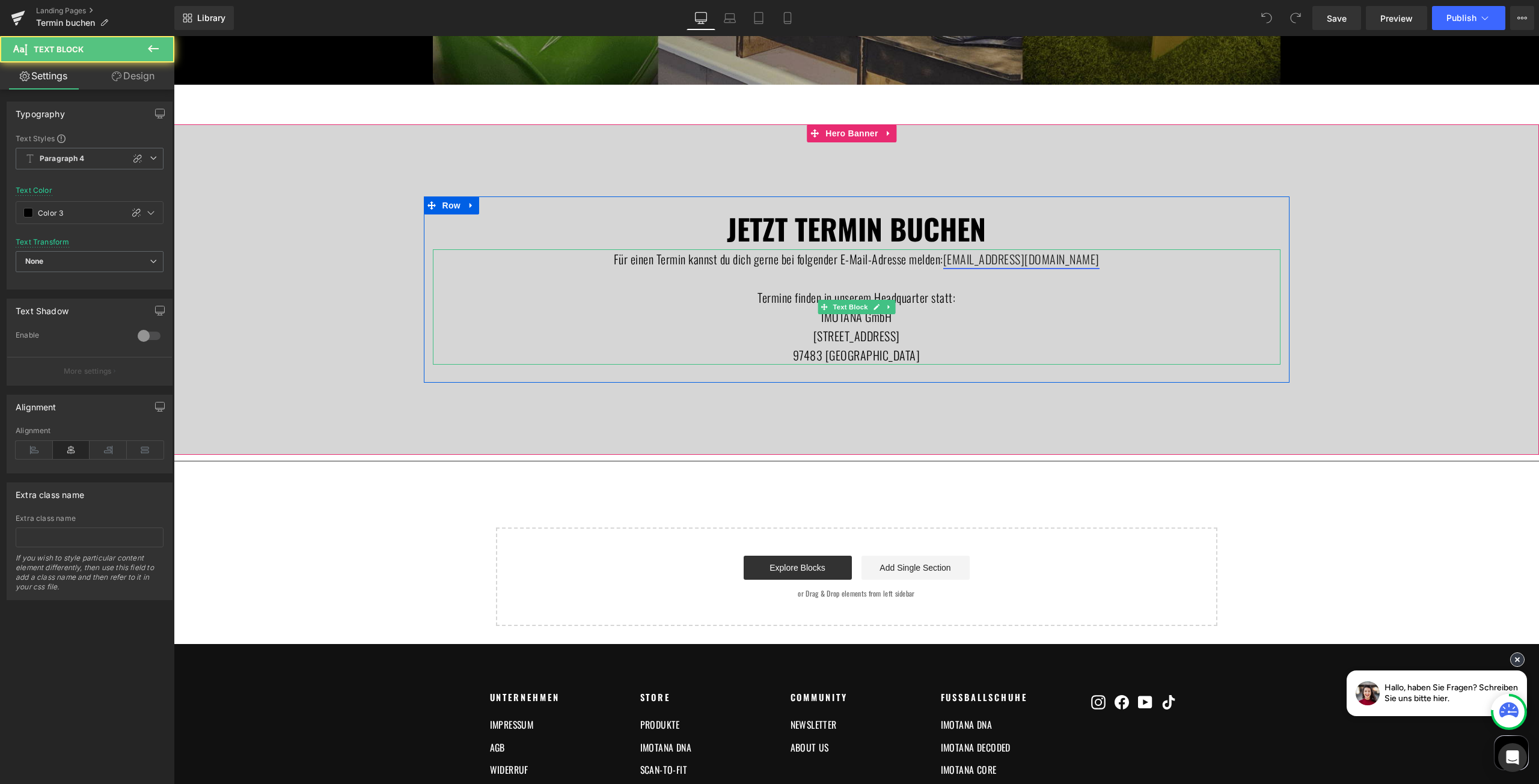
click at [991, 262] on link "[EMAIL_ADDRESS][DOMAIN_NAME]" at bounding box center [1021, 259] width 156 height 18
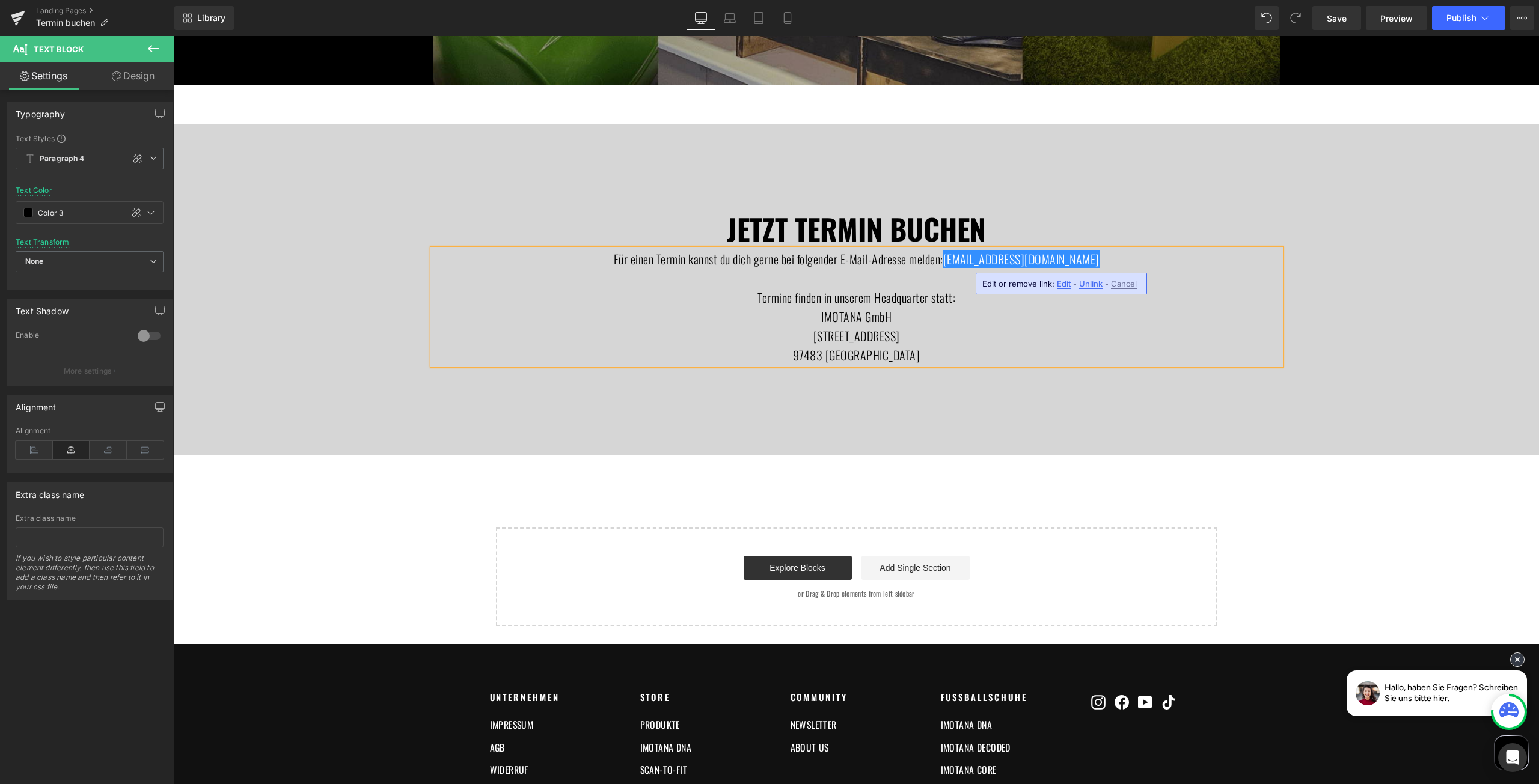
click at [1060, 283] on span "Edit" at bounding box center [1064, 283] width 14 height 11
click at [1043, 291] on input "mailto:verena.hofmann@imotana.com" at bounding box center [1051, 288] width 185 height 30
type input "mailto:verena.hoffmann@imotana.com"
click at [1151, 286] on icon "button" at bounding box center [1156, 288] width 15 height 15
click at [1471, 22] on span "Publish" at bounding box center [1460, 18] width 30 height 10
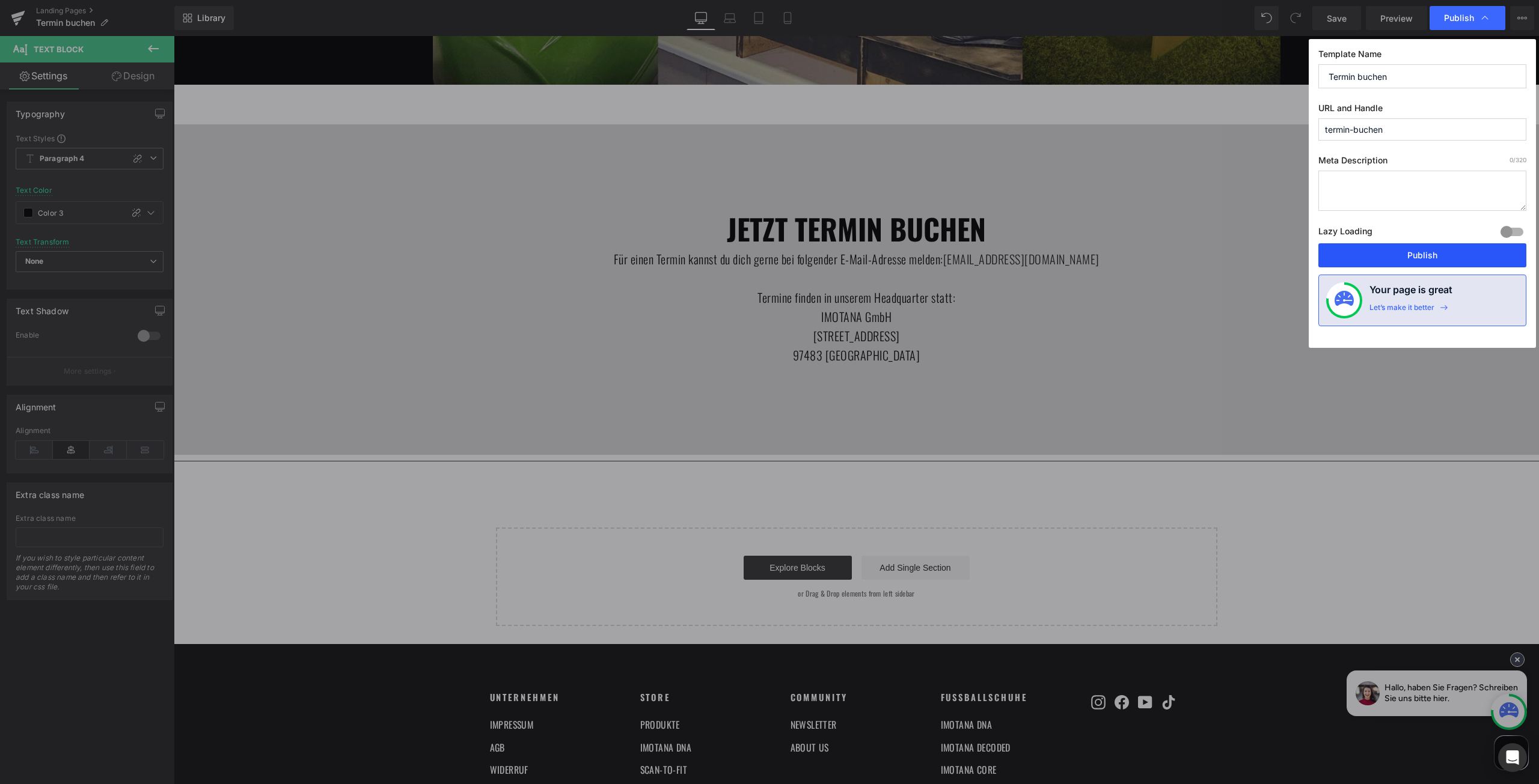
click at [1430, 249] on button "Publish" at bounding box center [1422, 256] width 208 height 24
